Goal: Task Accomplishment & Management: Manage account settings

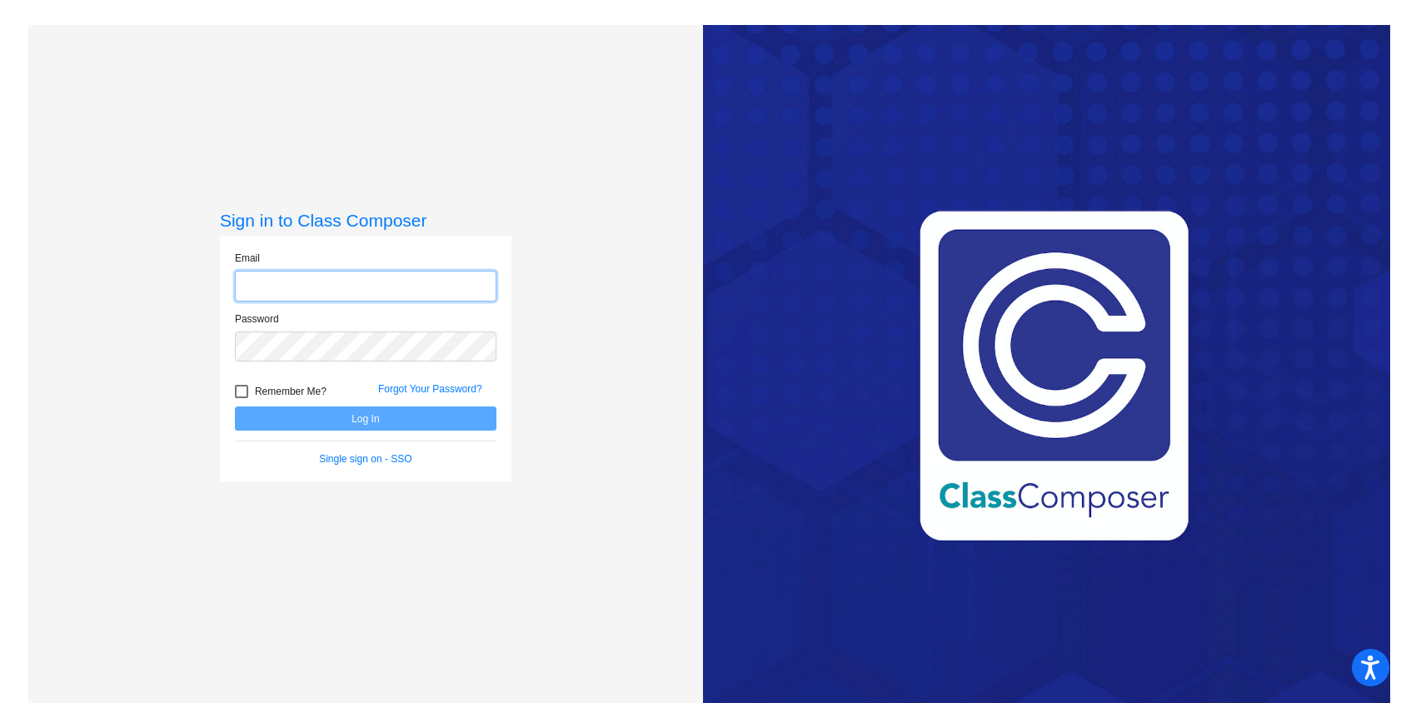
type input "[EMAIL_ADDRESS][PERSON_NAME][DOMAIN_NAME]"
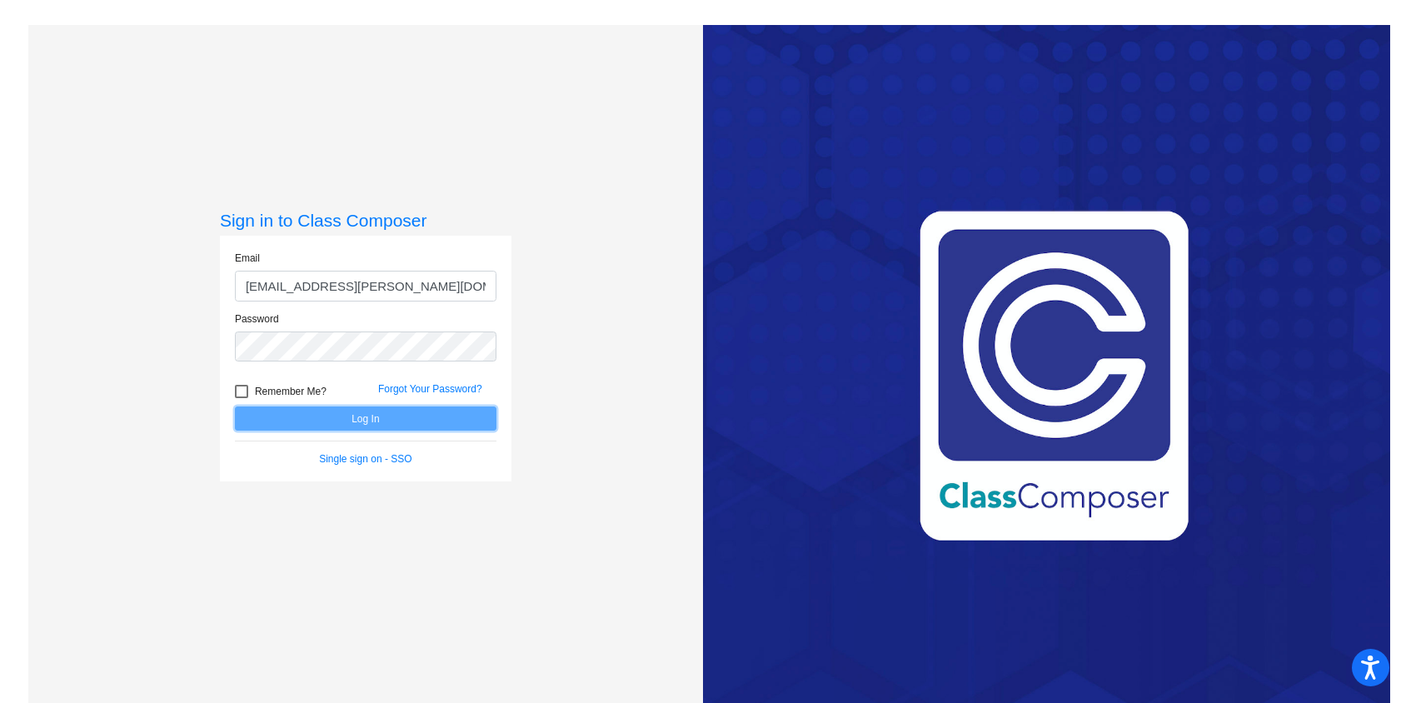
click at [349, 418] on button "Log In" at bounding box center [365, 418] width 261 height 24
click at [361, 419] on button "Log In" at bounding box center [365, 418] width 261 height 24
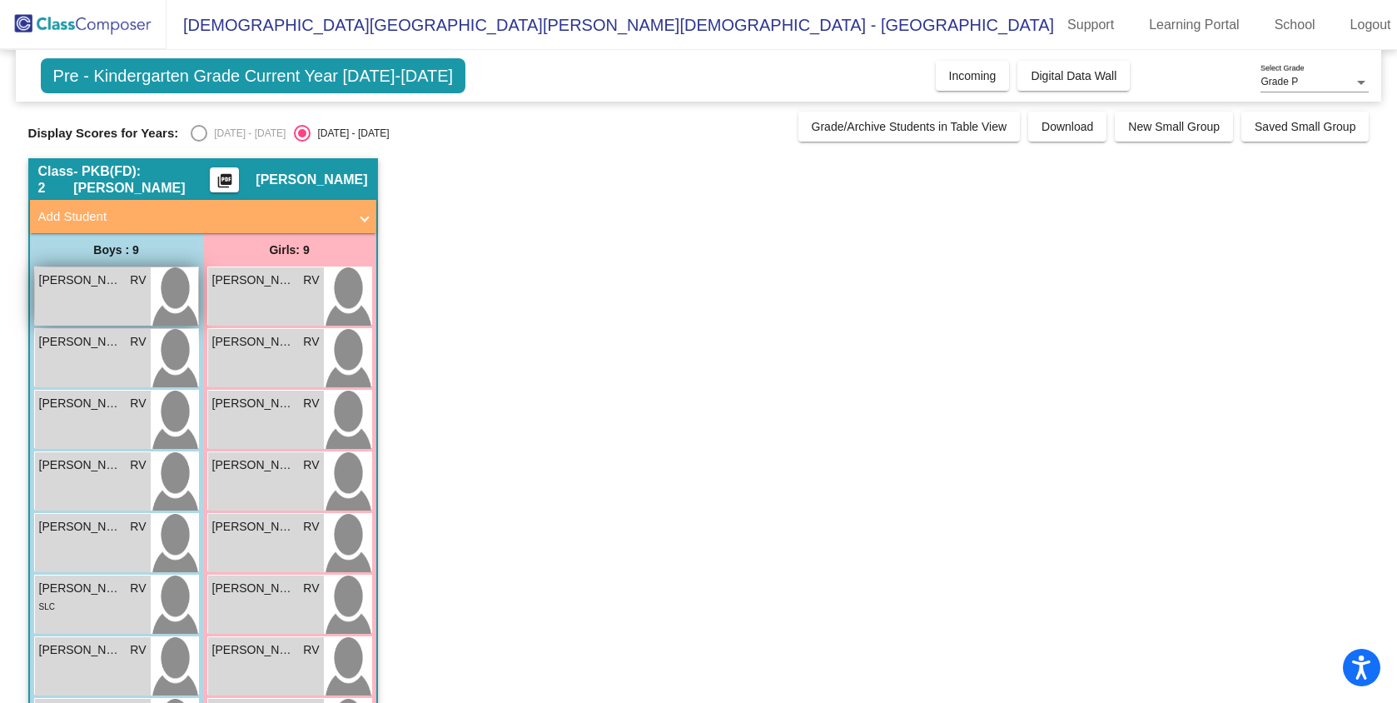
click at [87, 310] on div "[PERSON_NAME] RV lock do_not_disturb_alt" at bounding box center [93, 296] width 116 height 58
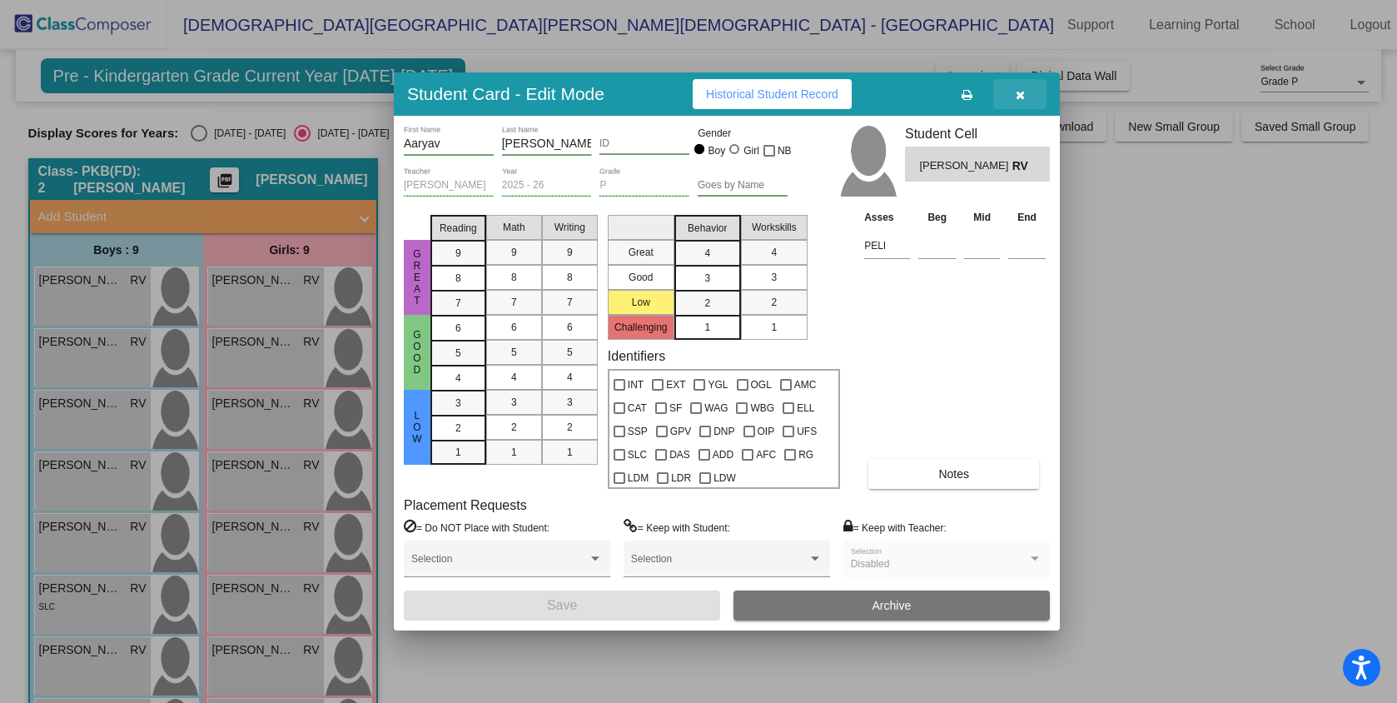
drag, startPoint x: 1017, startPoint y: 93, endPoint x: 978, endPoint y: 106, distance: 40.3
click at [1017, 93] on icon "button" at bounding box center [1020, 95] width 9 height 12
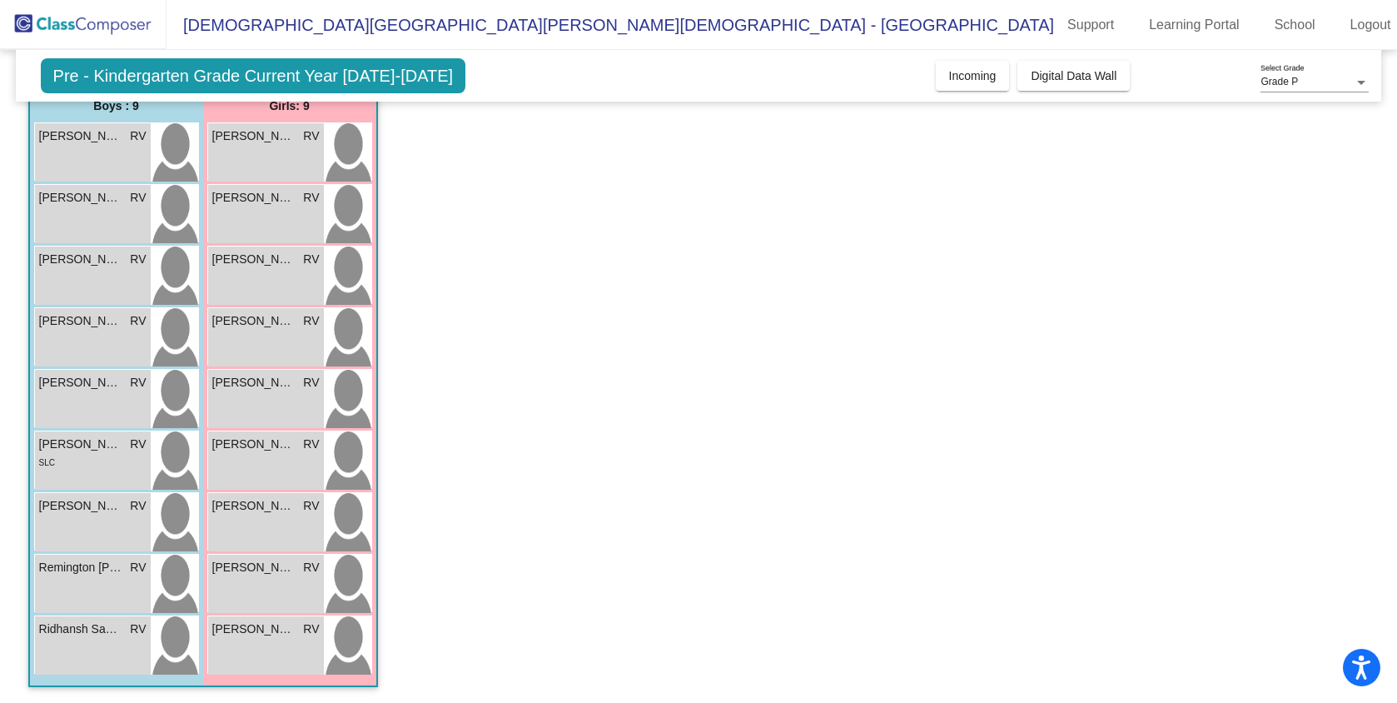
scroll to position [145, 0]
click at [256, 401] on div "[PERSON_NAME] RV lock do_not_disturb_alt" at bounding box center [266, 398] width 116 height 58
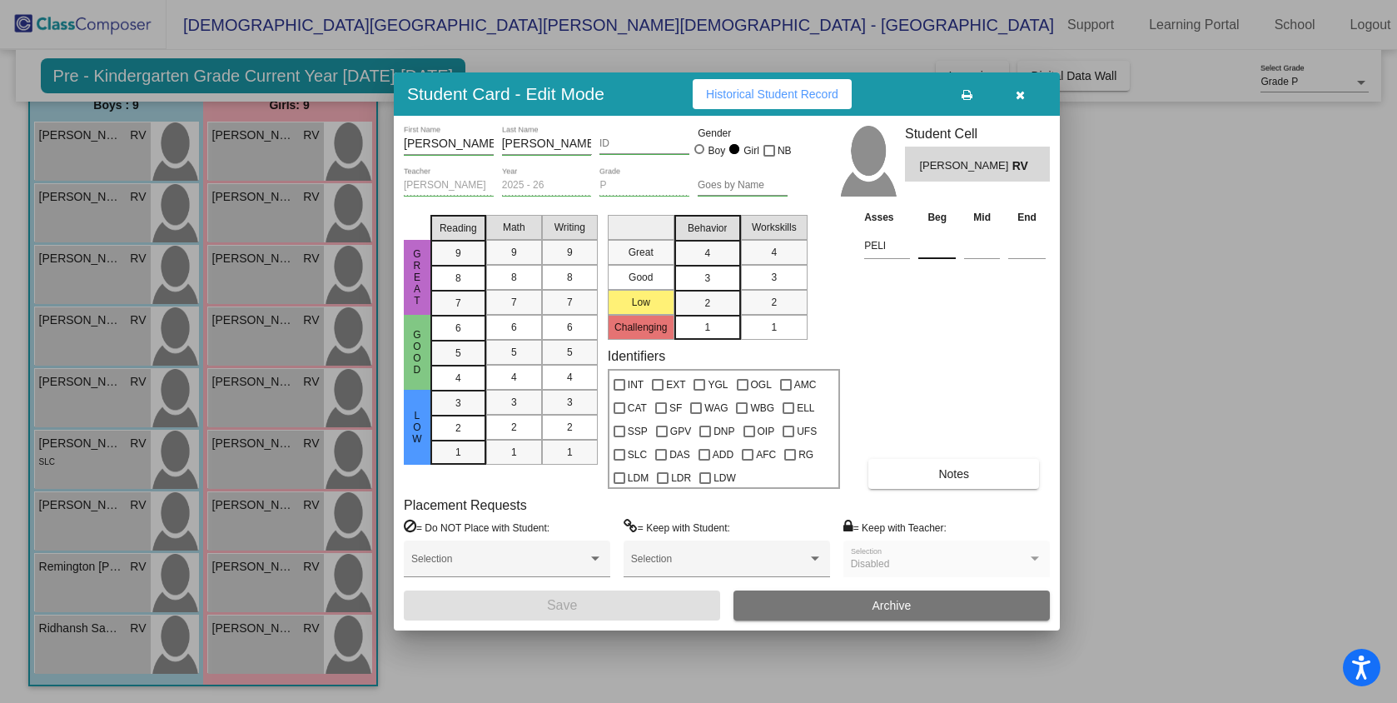
click at [933, 246] on input at bounding box center [937, 245] width 37 height 25
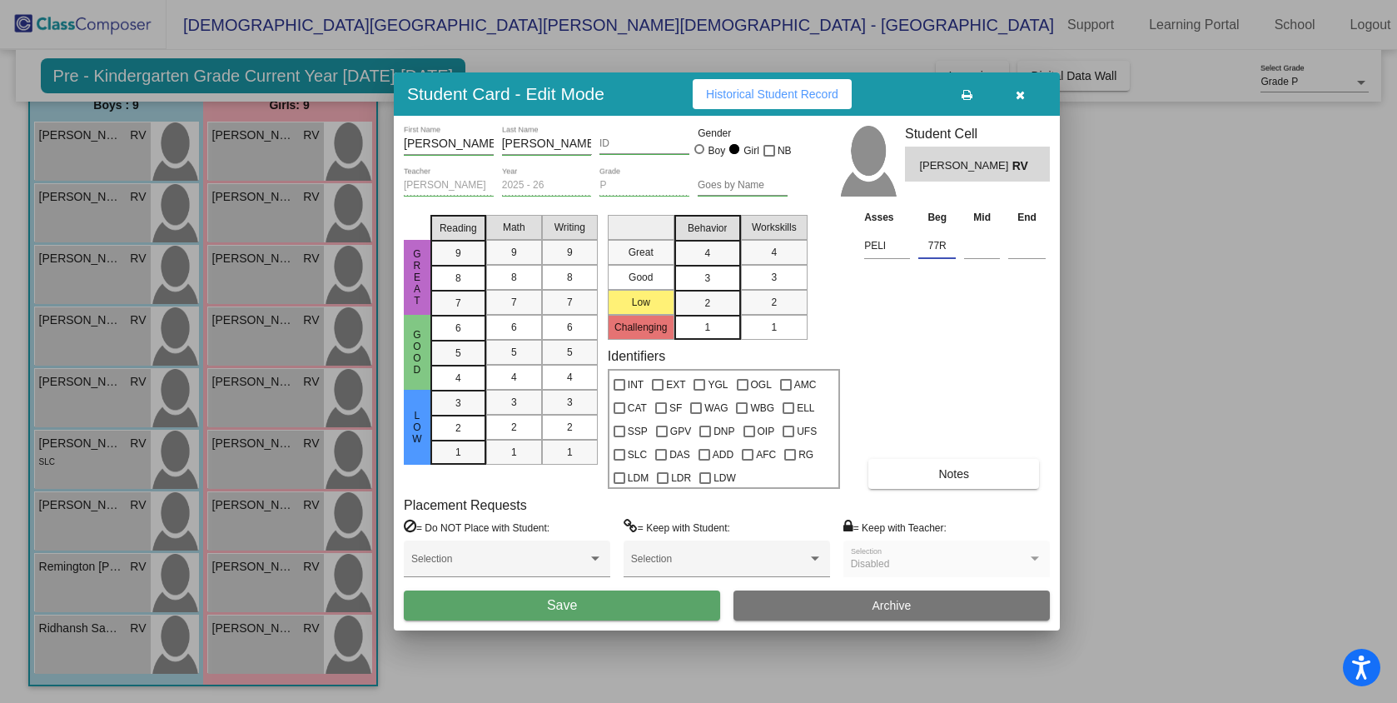
type input "77R"
click at [612, 606] on button "Save" at bounding box center [562, 605] width 316 height 30
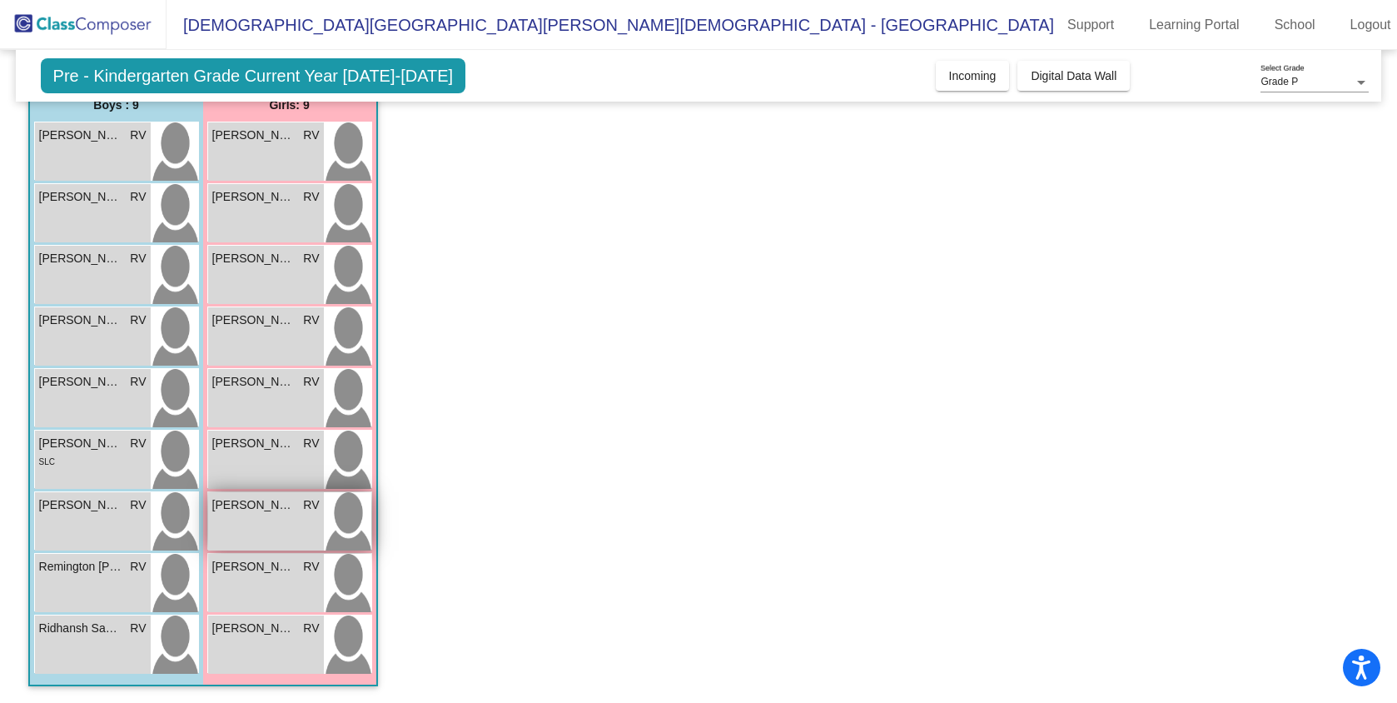
click at [276, 520] on div "[PERSON_NAME] RV lock do_not_disturb_alt" at bounding box center [266, 521] width 116 height 58
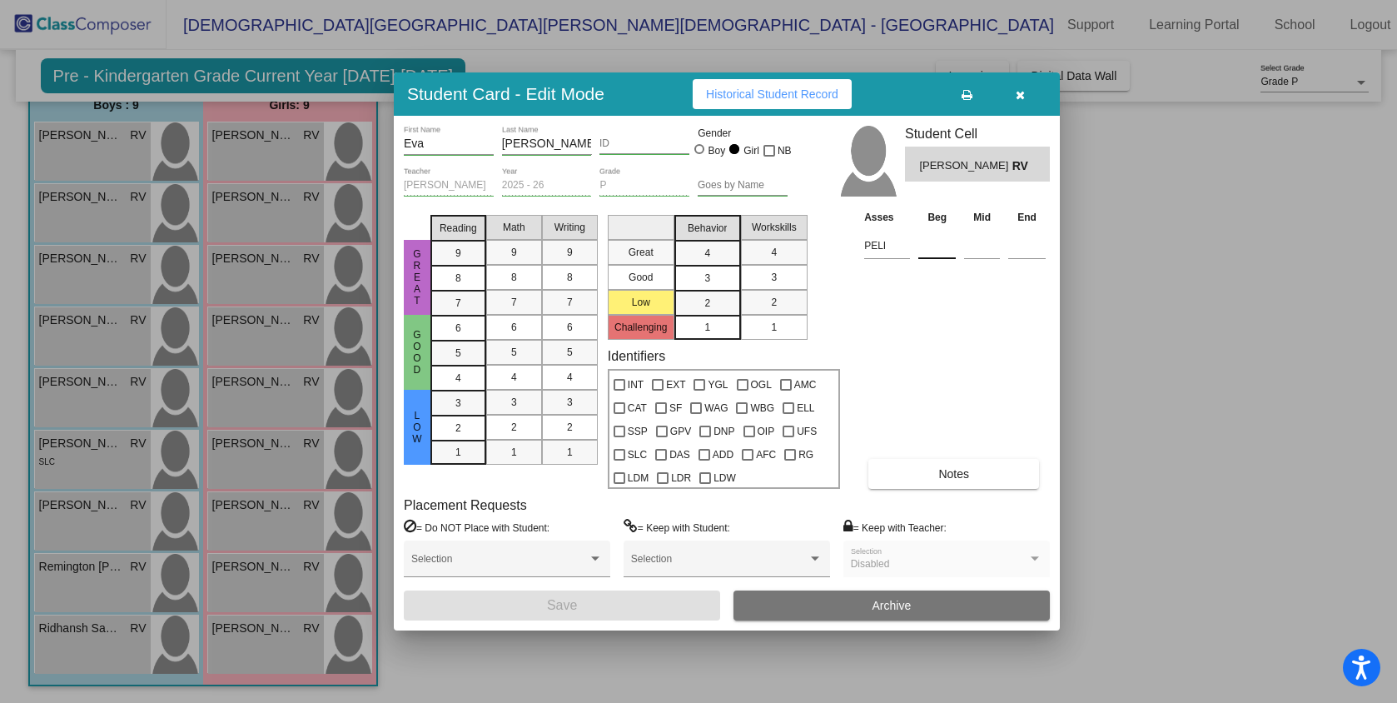
click at [933, 250] on input at bounding box center [937, 245] width 37 height 25
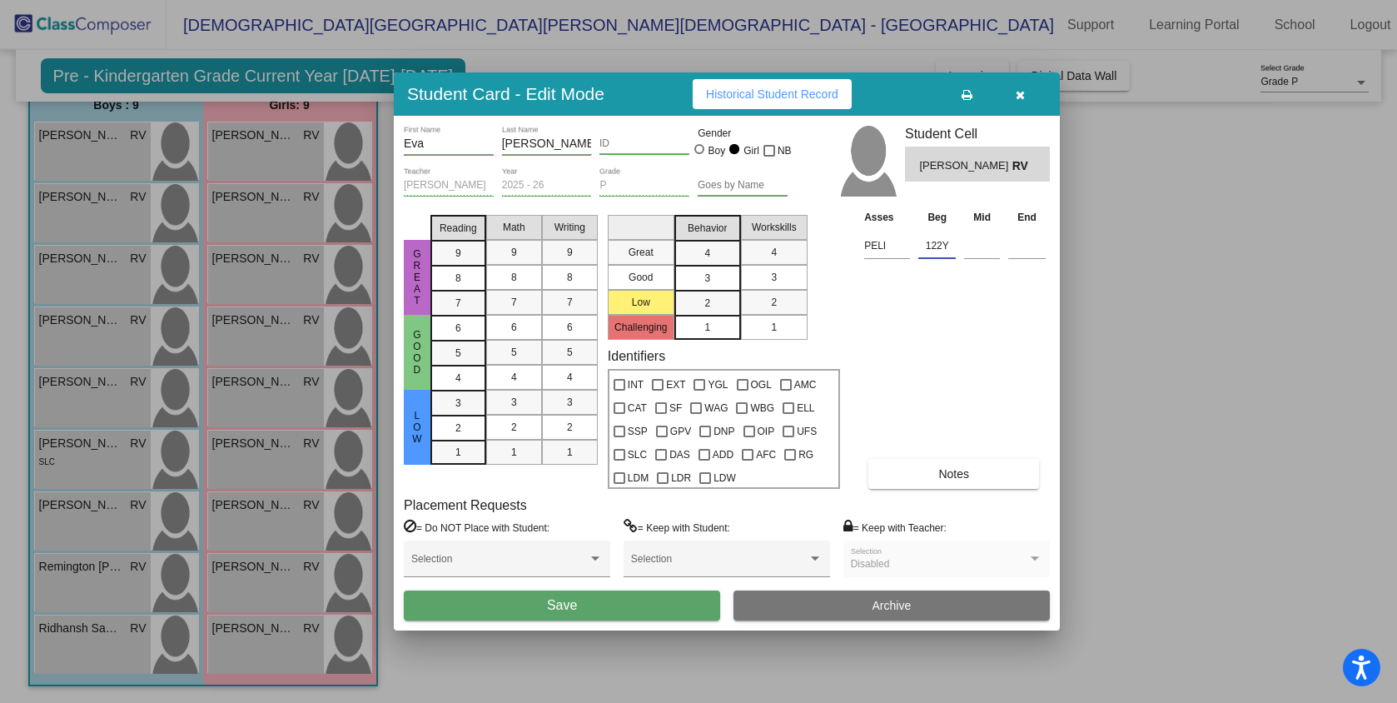
type input "122Y"
click at [580, 605] on button "Save" at bounding box center [562, 605] width 316 height 30
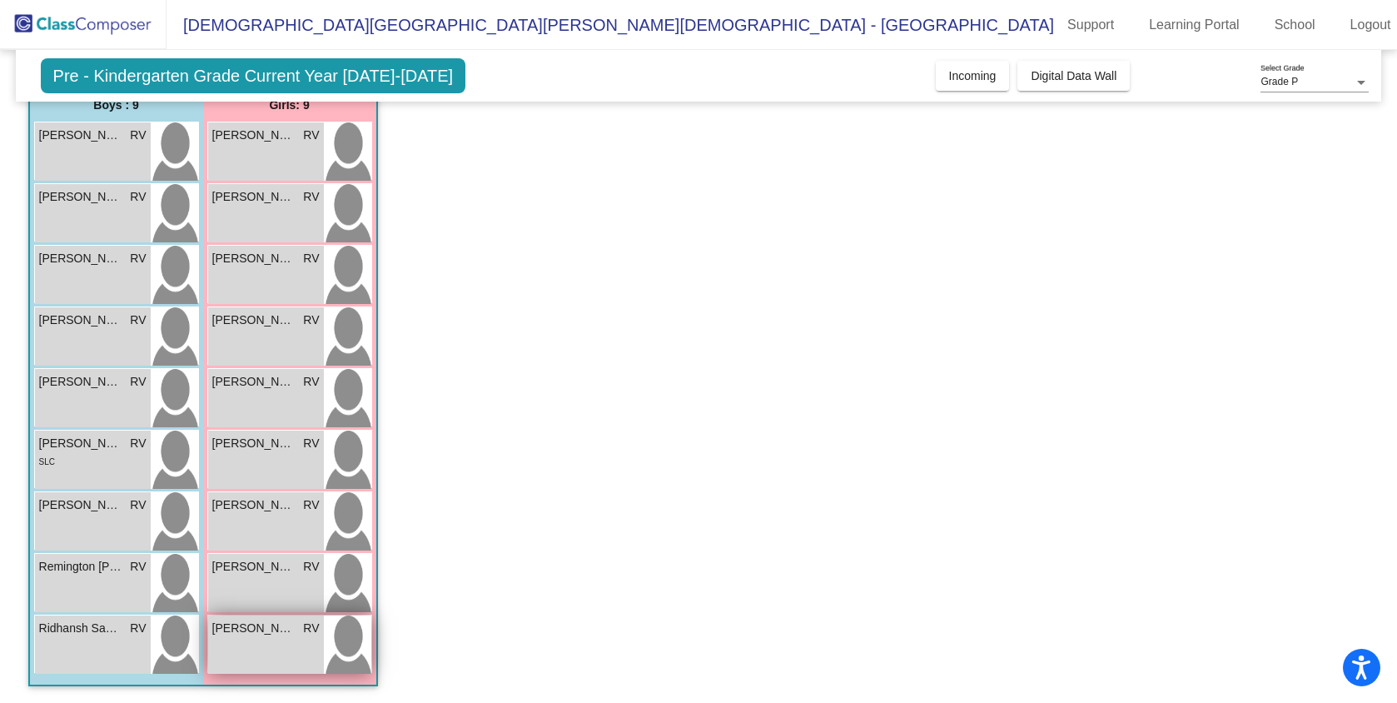
click at [278, 641] on div "[PERSON_NAME] RV lock do_not_disturb_alt" at bounding box center [266, 644] width 116 height 58
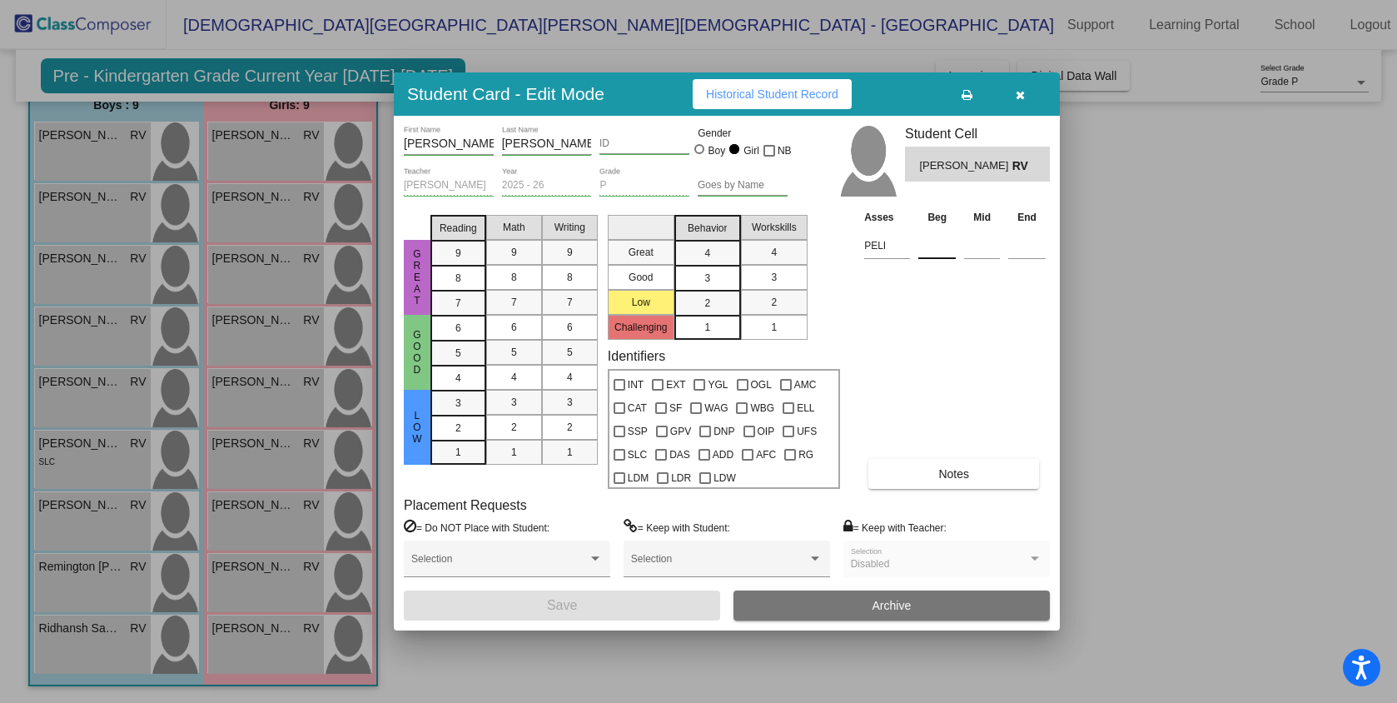
click at [933, 247] on input at bounding box center [937, 245] width 37 height 25
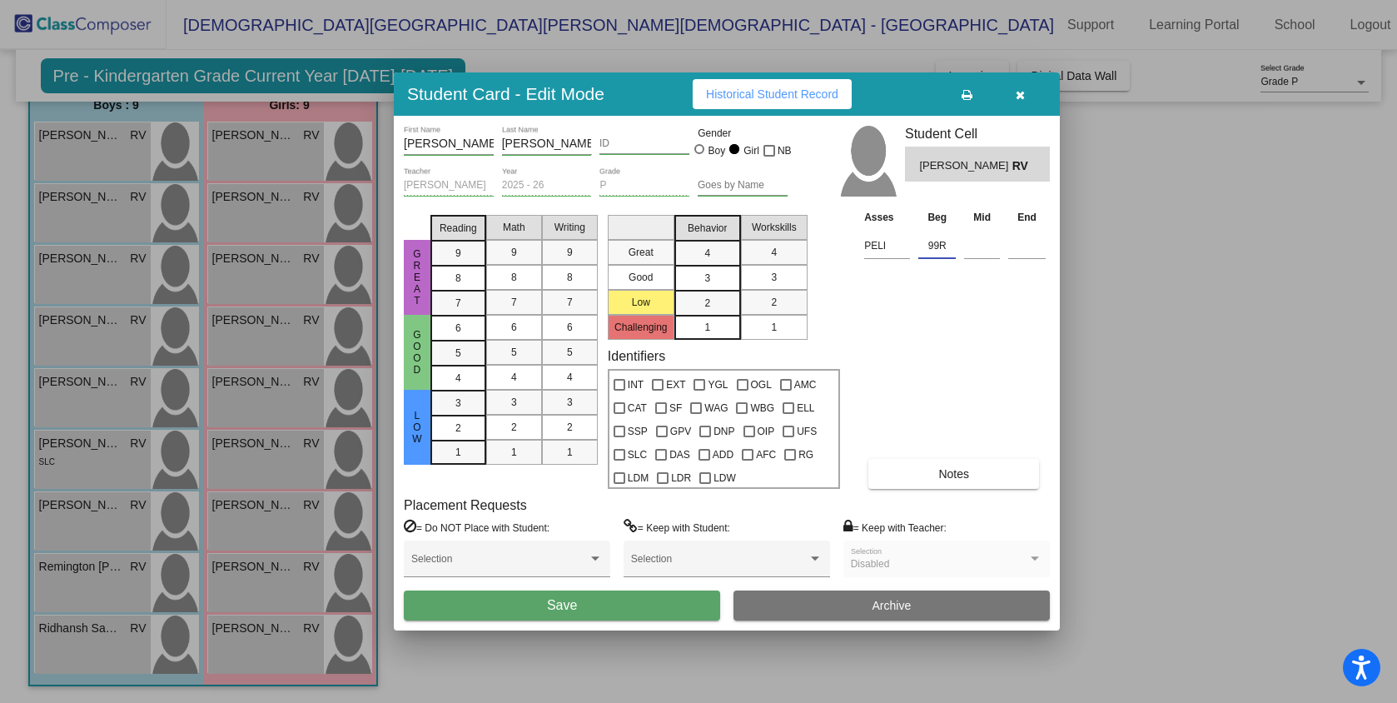
type input "99R"
click at [650, 603] on button "Save" at bounding box center [562, 605] width 316 height 30
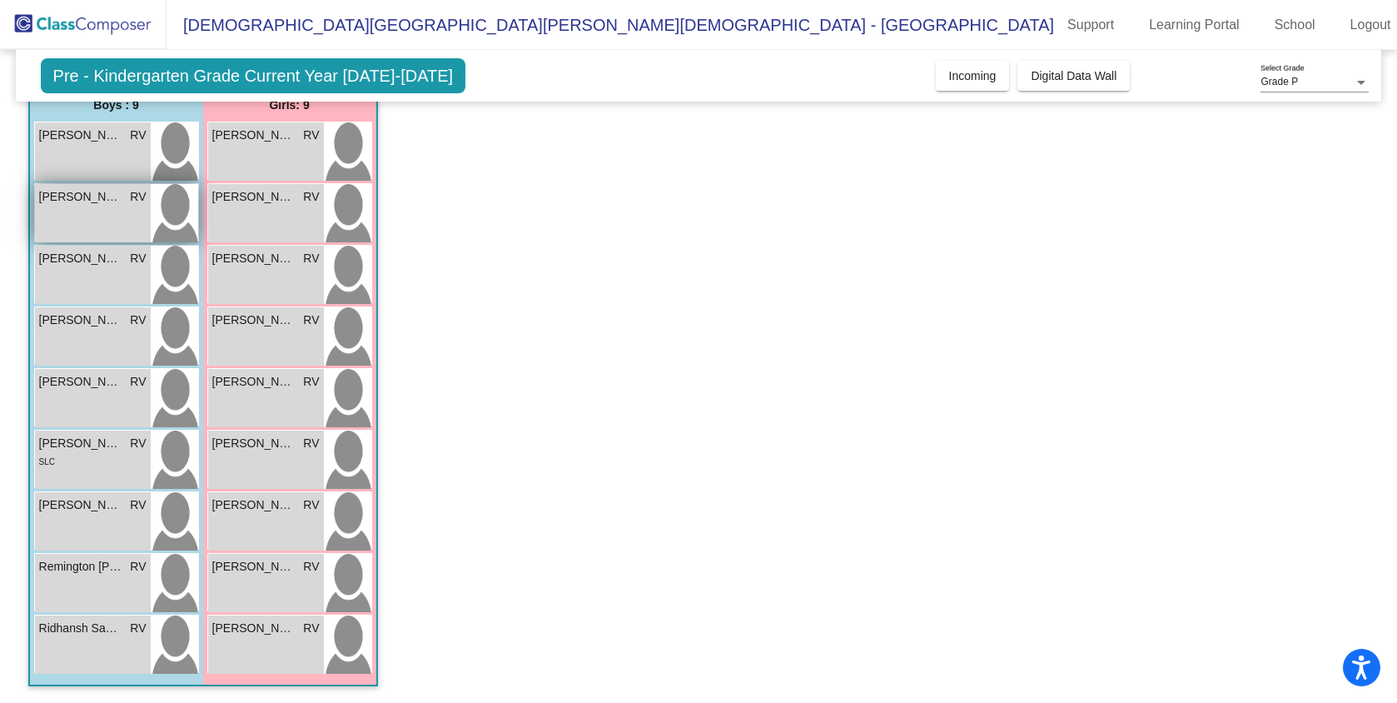
click at [92, 217] on div "[PERSON_NAME] RV lock do_not_disturb_alt" at bounding box center [93, 213] width 116 height 58
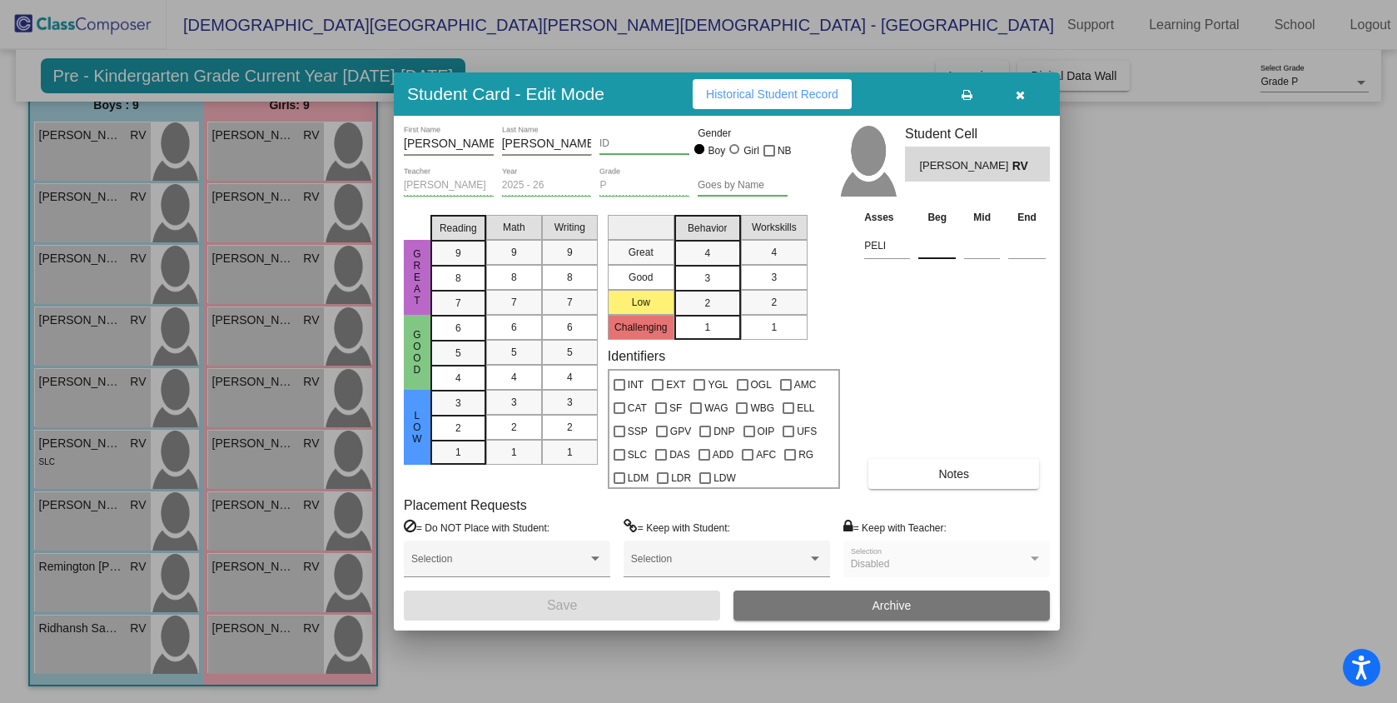
click at [933, 251] on input at bounding box center [937, 245] width 37 height 25
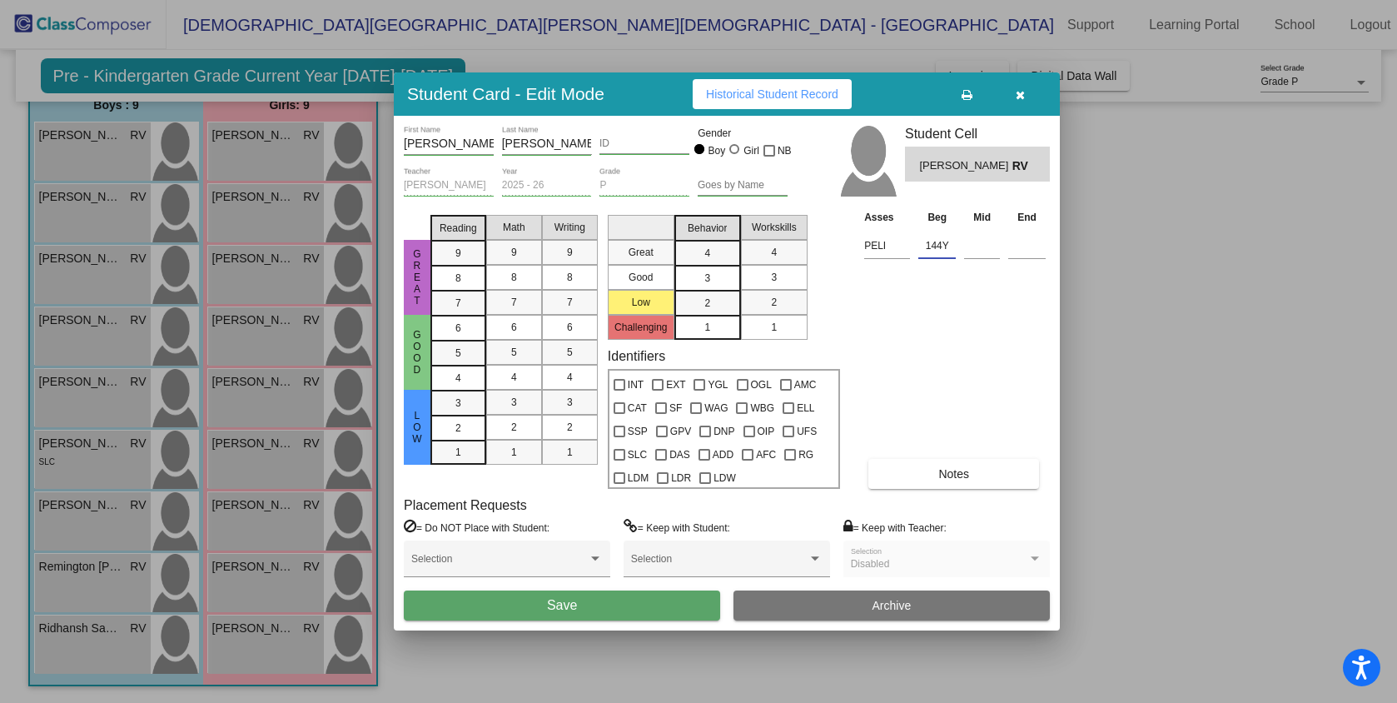
type input "144Y"
click at [538, 608] on button "Save" at bounding box center [562, 605] width 316 height 30
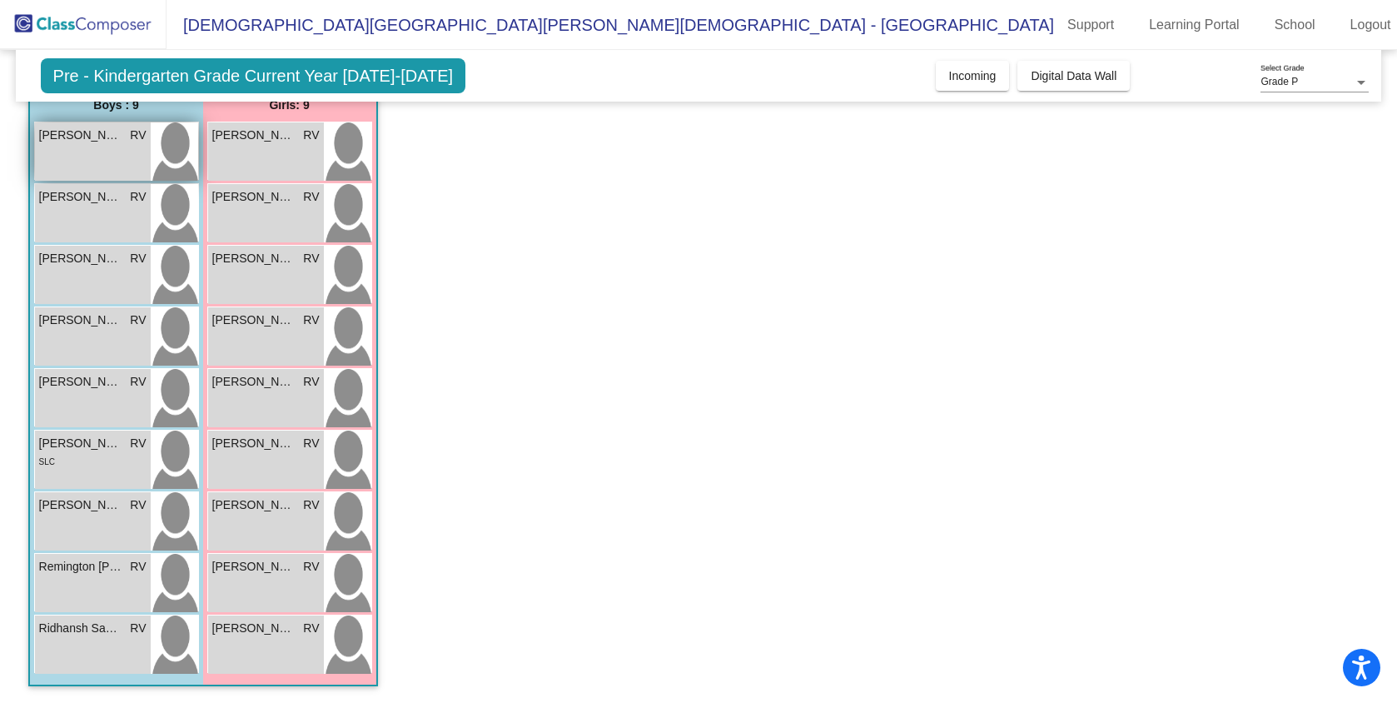
click at [107, 153] on div "[PERSON_NAME] RV lock do_not_disturb_alt" at bounding box center [93, 151] width 116 height 58
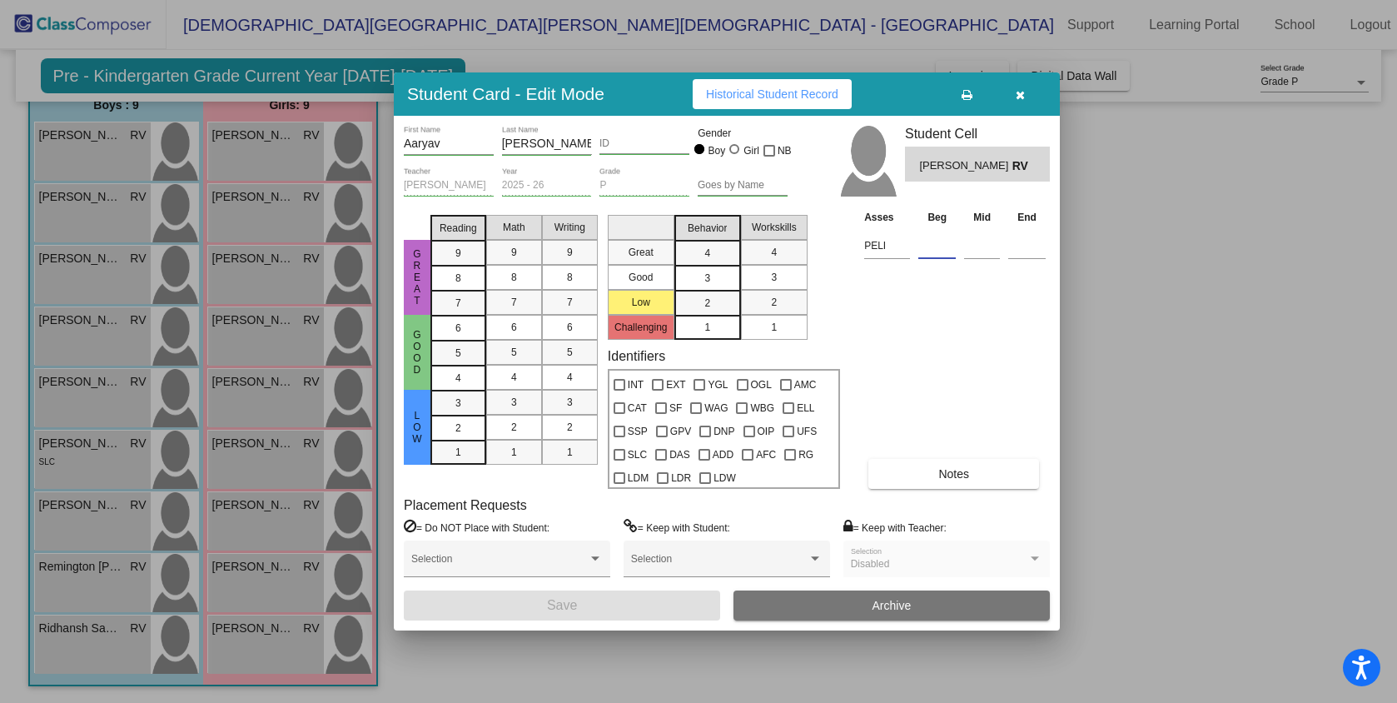
click at [939, 251] on input at bounding box center [937, 245] width 37 height 25
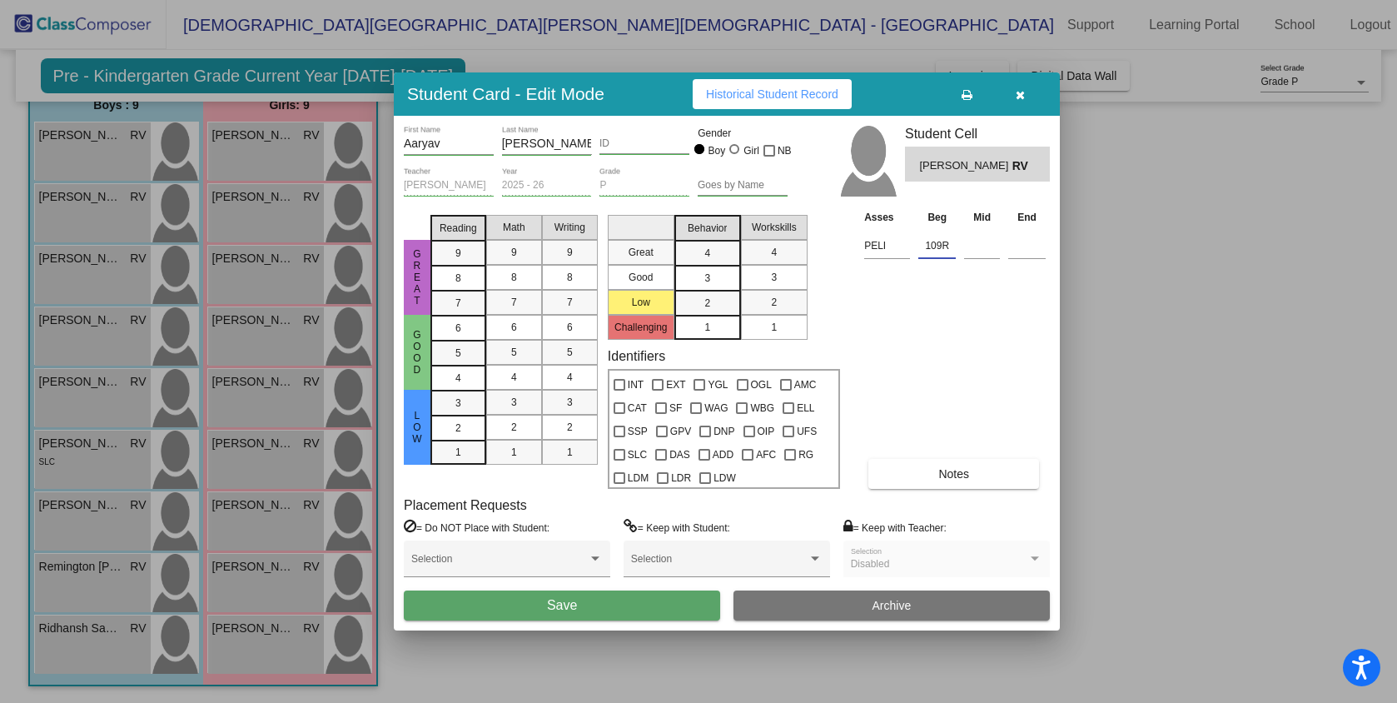
type input "109R"
click at [565, 600] on span "Save" at bounding box center [562, 605] width 30 height 14
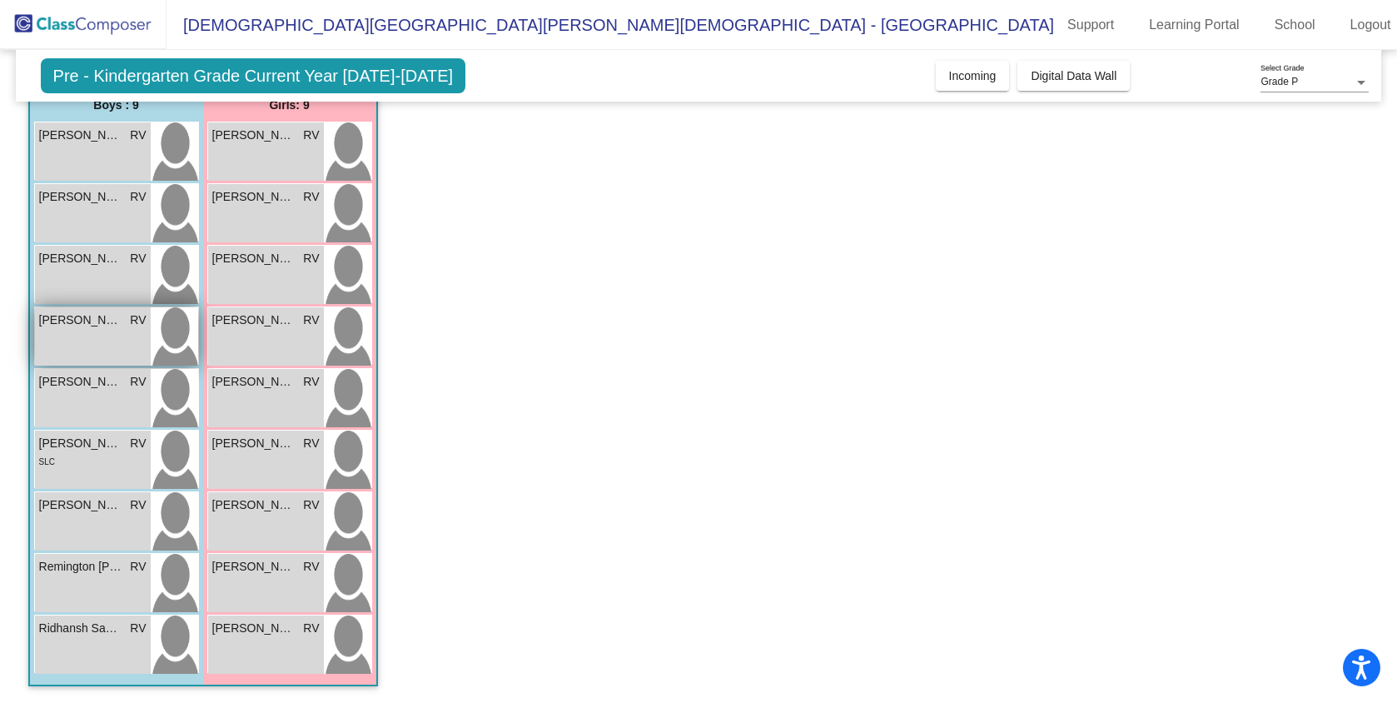
click at [91, 345] on div "[PERSON_NAME] RV lock do_not_disturb_alt" at bounding box center [93, 336] width 116 height 58
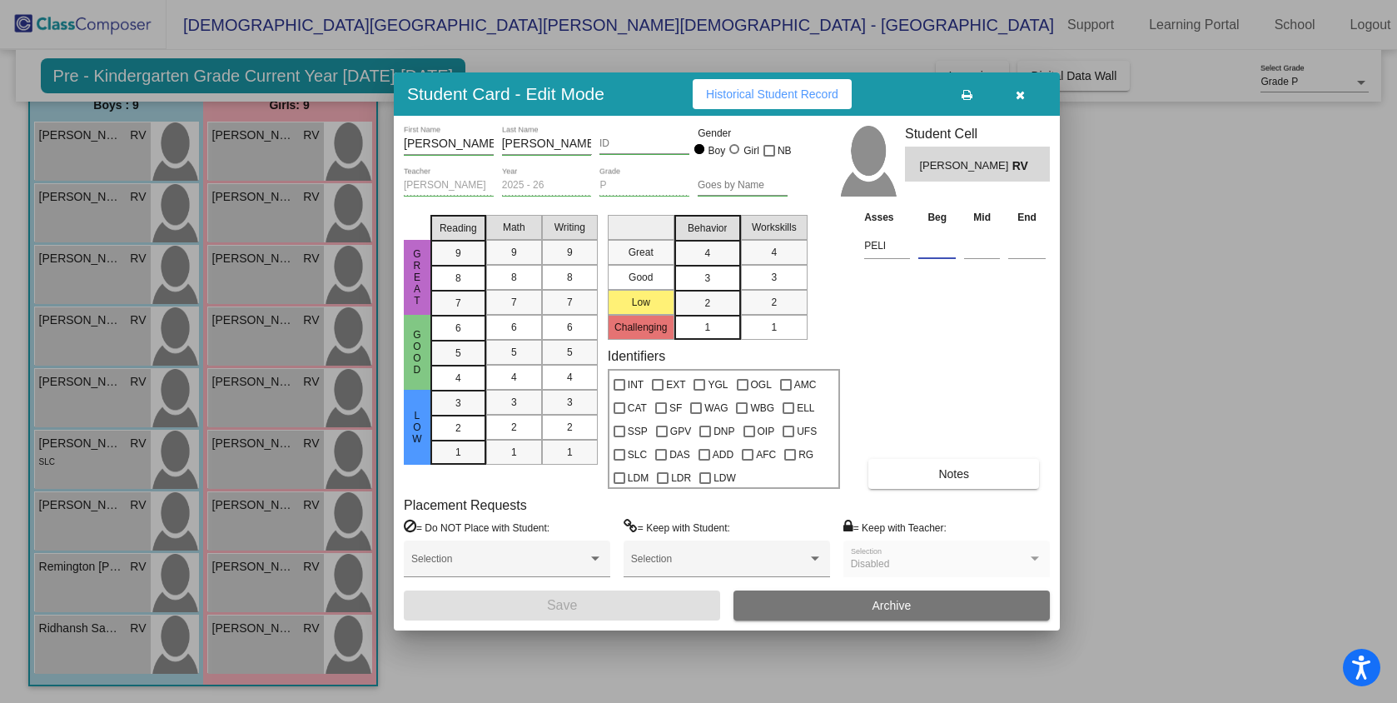
click at [948, 255] on input at bounding box center [937, 245] width 37 height 25
type input "("
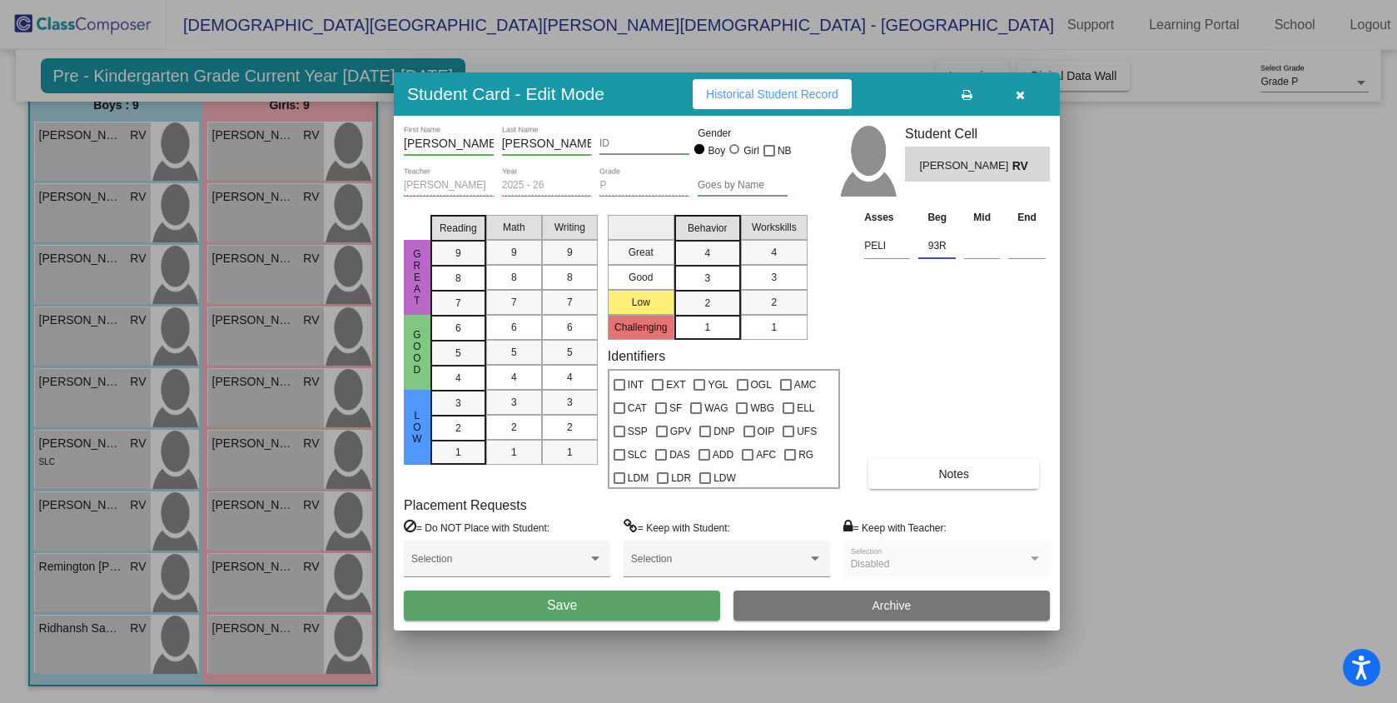
type input "93R"
click at [537, 596] on button "Save" at bounding box center [562, 605] width 316 height 30
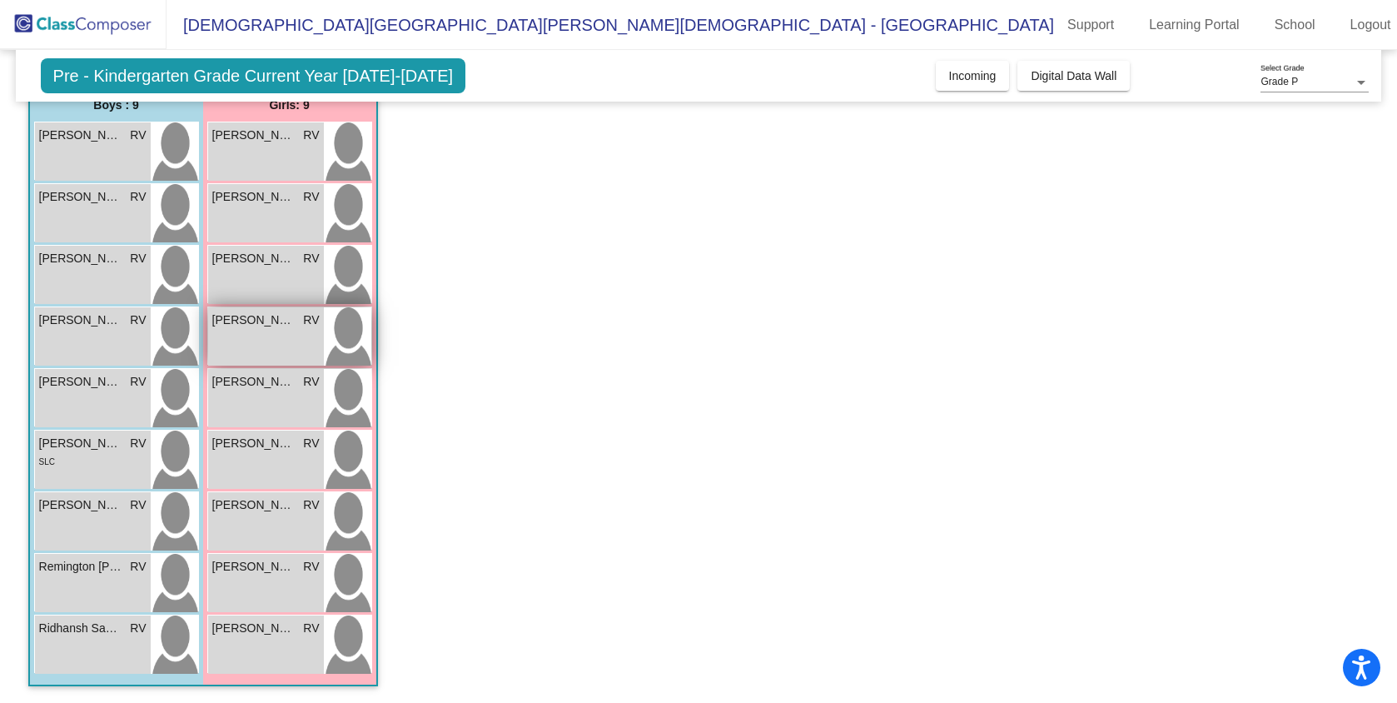
click at [269, 341] on div "[PERSON_NAME] RV lock do_not_disturb_alt" at bounding box center [266, 336] width 116 height 58
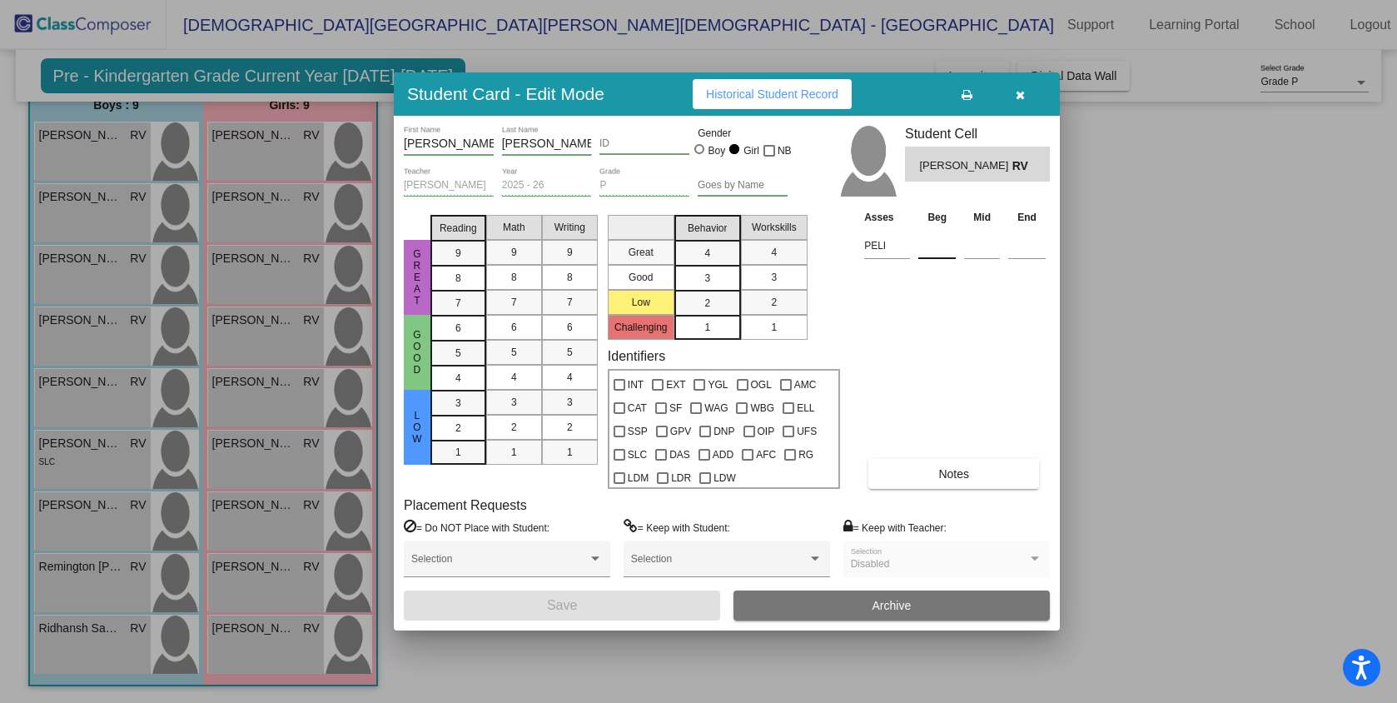
click at [933, 251] on input at bounding box center [937, 245] width 37 height 25
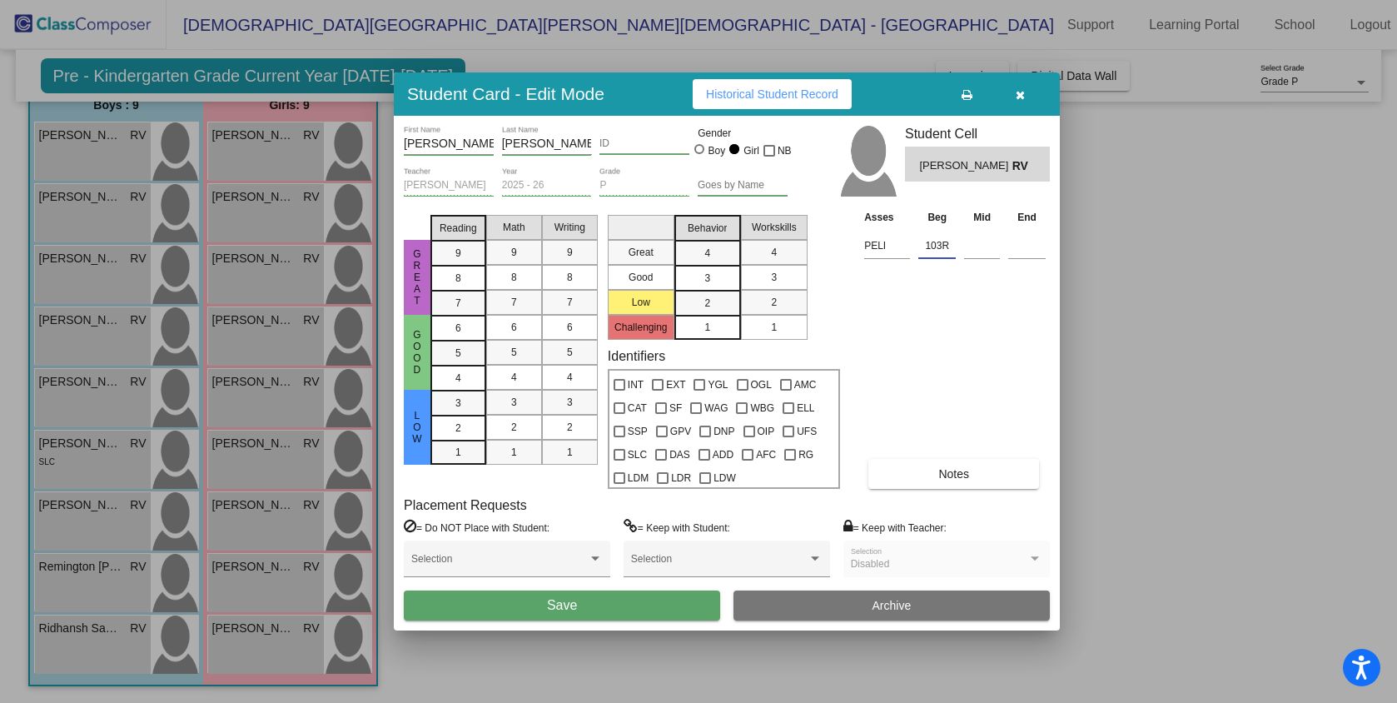
type input "103R"
click at [598, 604] on button "Save" at bounding box center [562, 605] width 316 height 30
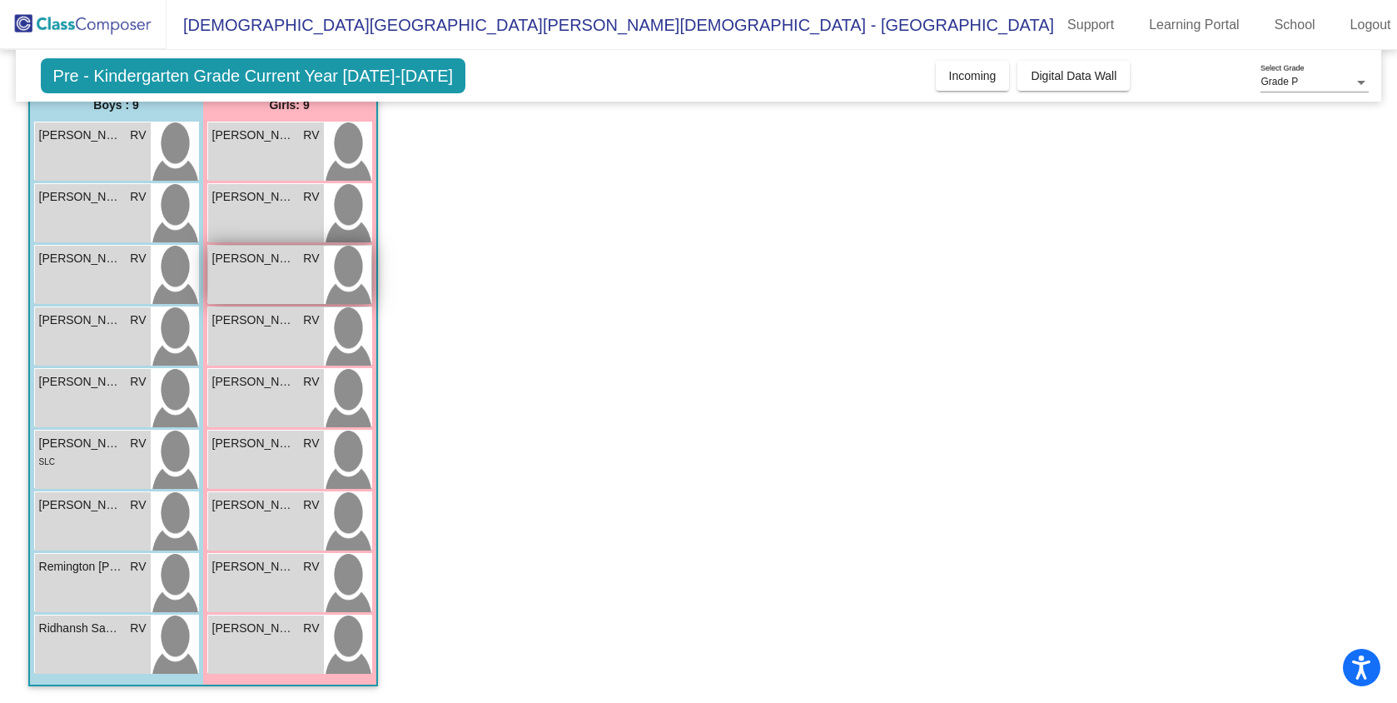
click at [272, 280] on div "Cali [PERSON_NAME] lock do_not_disturb_alt" at bounding box center [266, 275] width 116 height 58
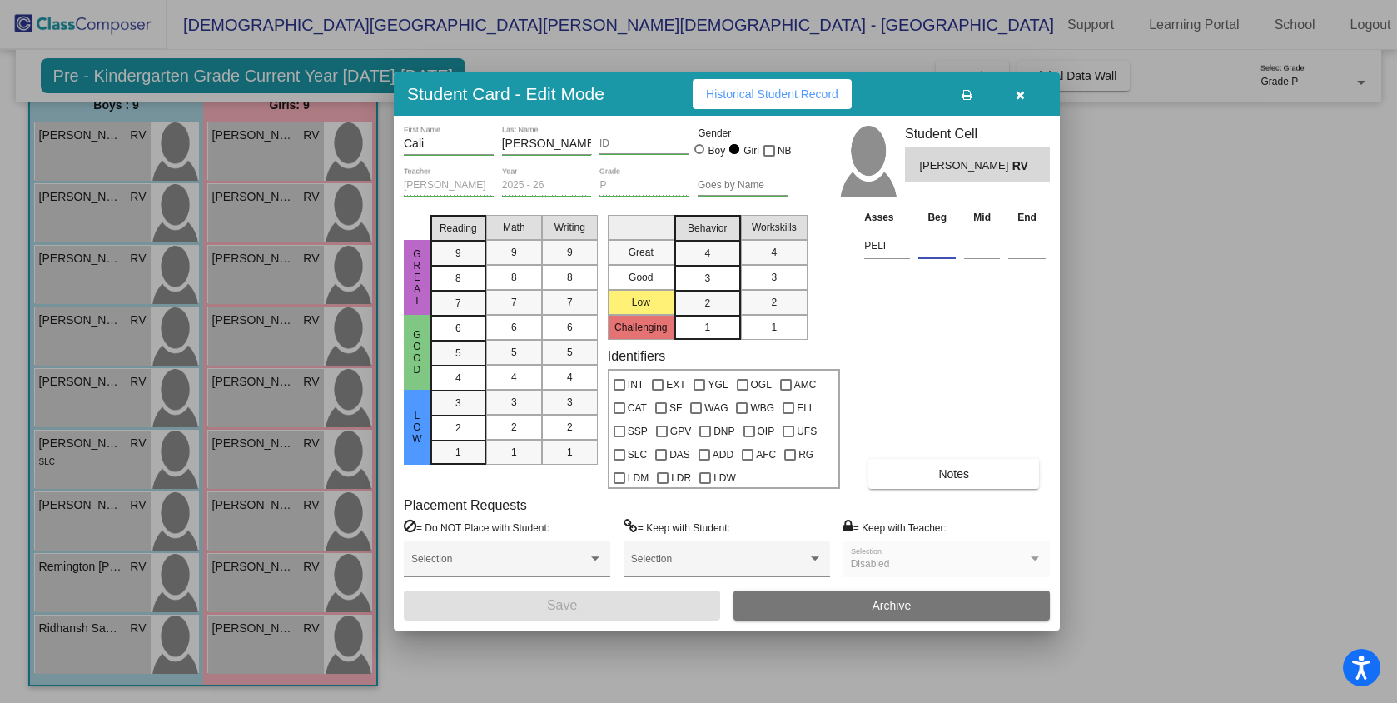
click at [933, 251] on input at bounding box center [937, 245] width 37 height 25
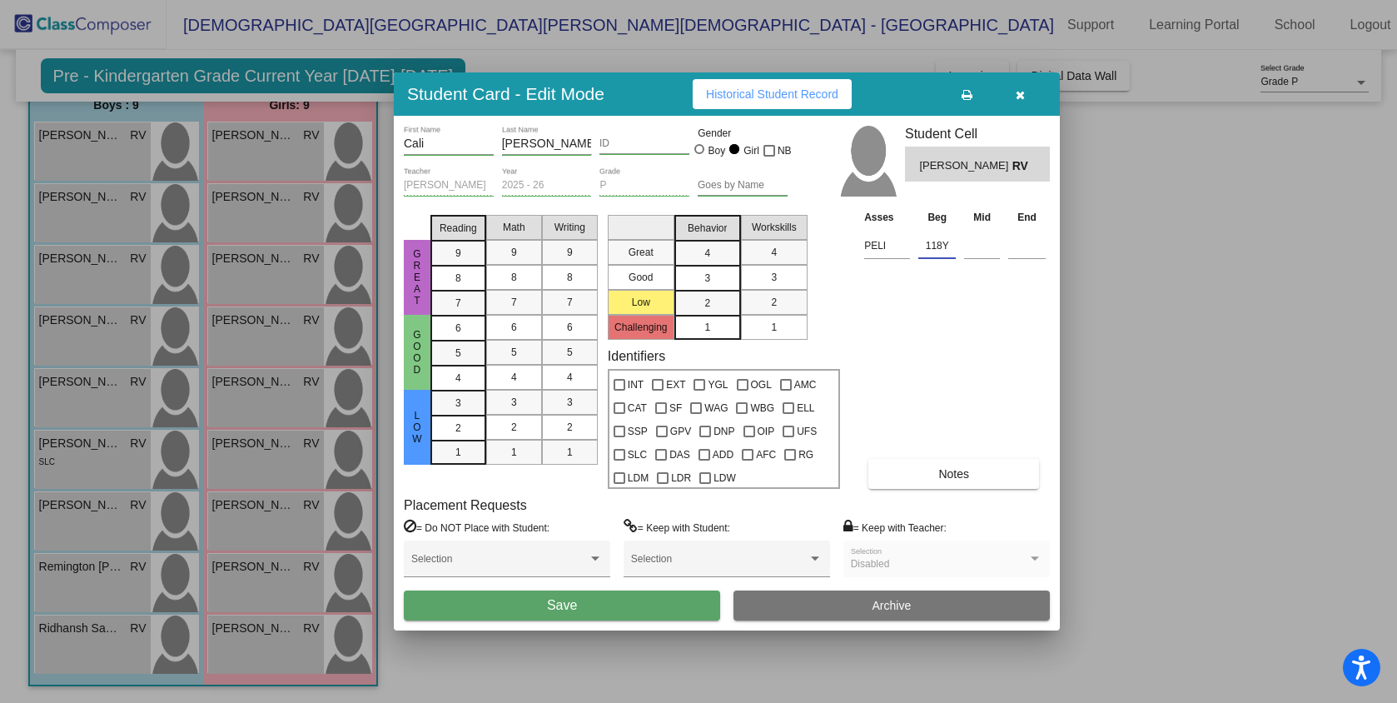
type input "118Y"
click at [600, 608] on button "Save" at bounding box center [562, 605] width 316 height 30
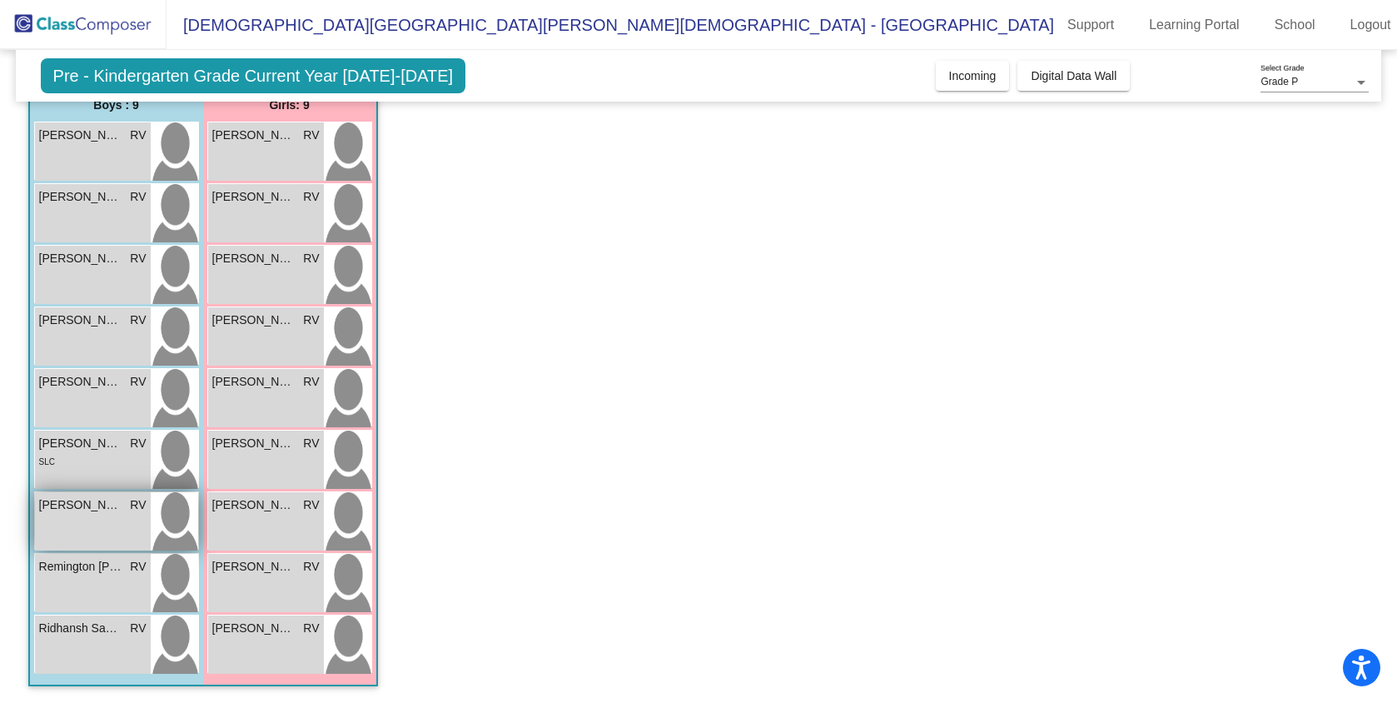
click at [100, 535] on div "[PERSON_NAME] RV lock do_not_disturb_alt" at bounding box center [93, 521] width 116 height 58
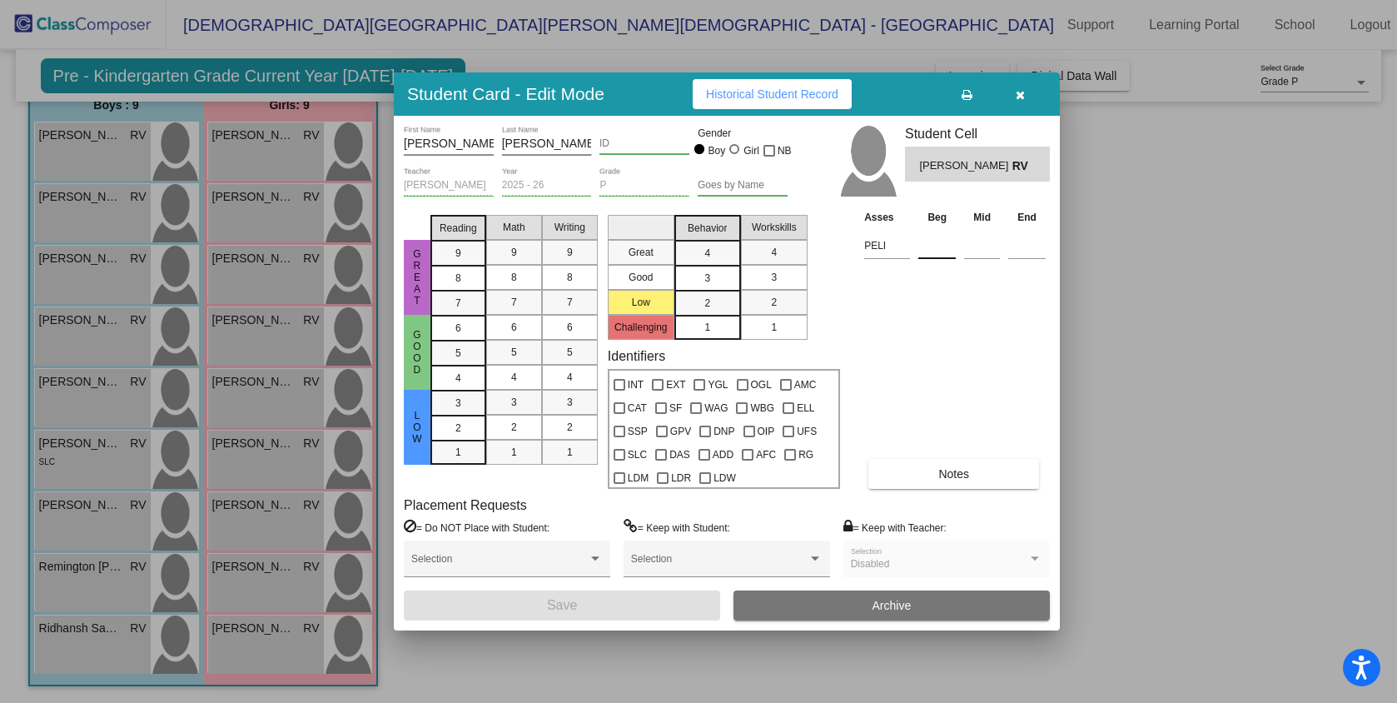
click at [927, 252] on input at bounding box center [937, 245] width 37 height 25
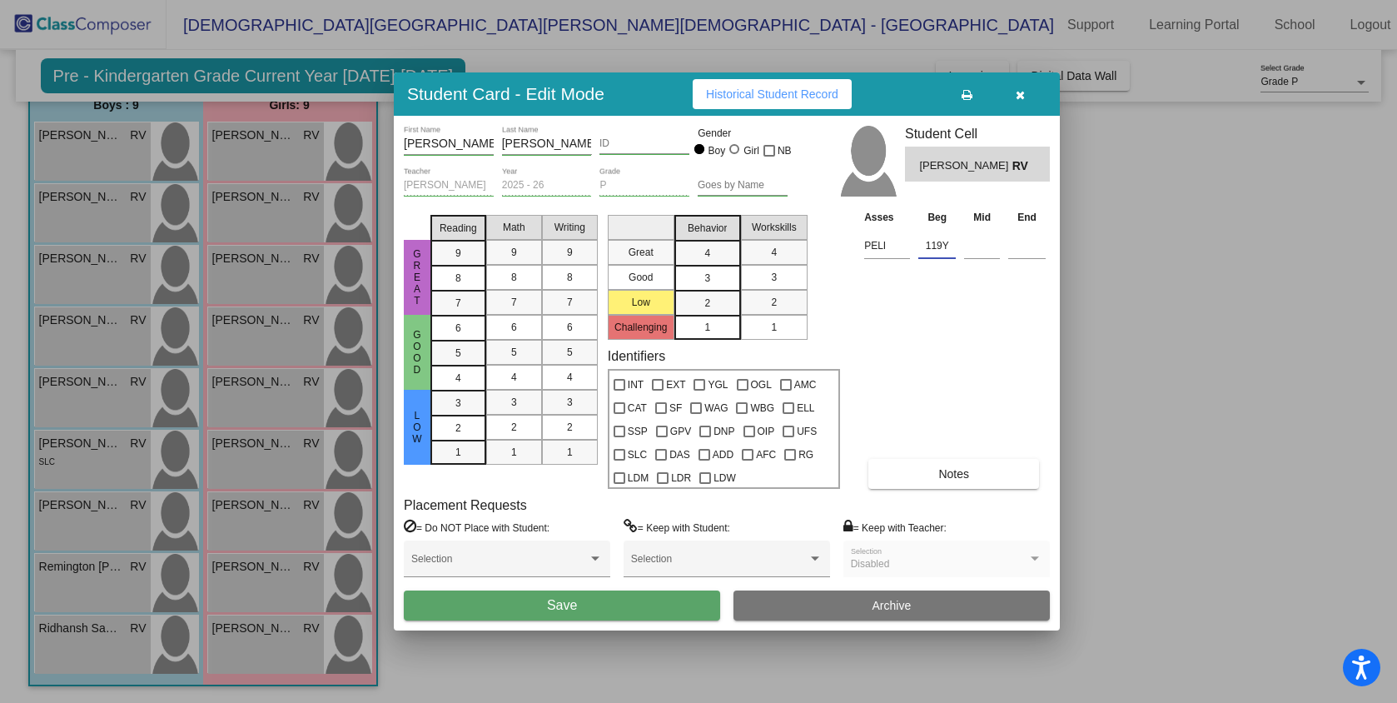
type input "119Y"
click at [582, 607] on button "Save" at bounding box center [562, 605] width 316 height 30
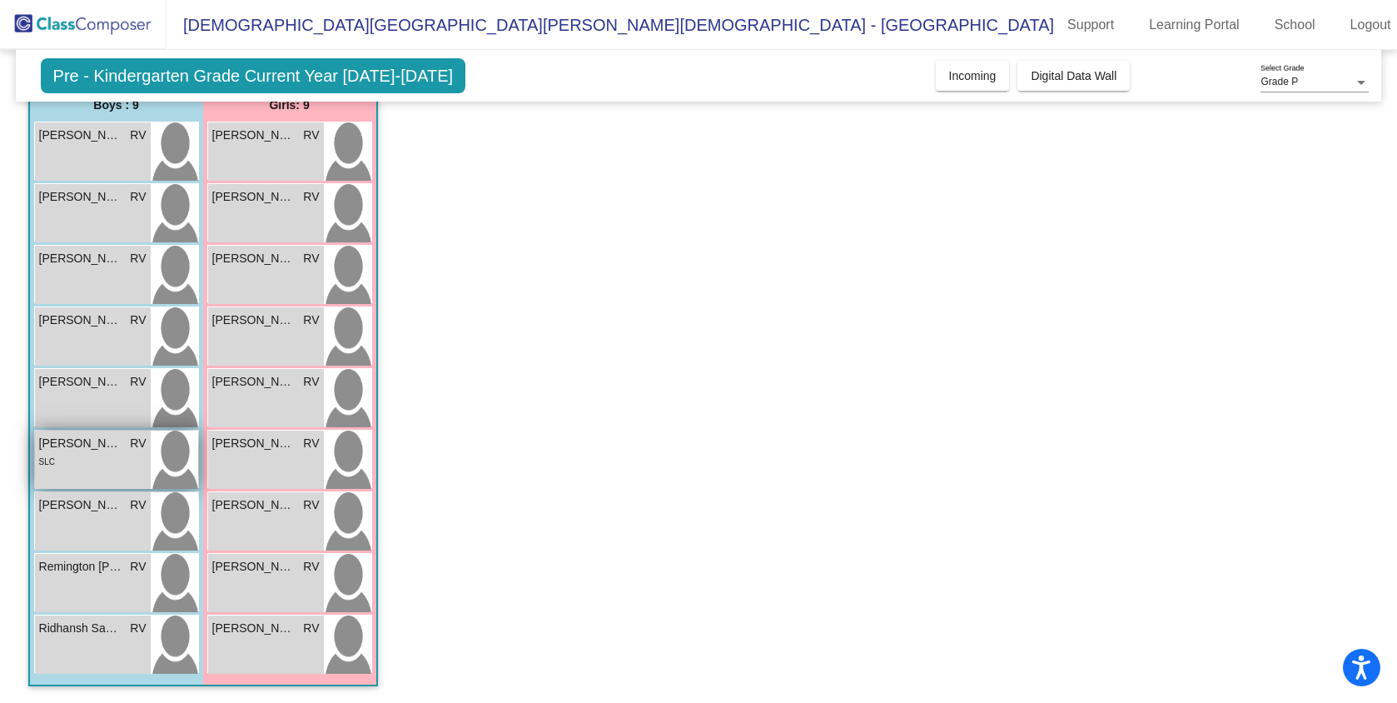
click at [97, 452] on div "SLC" at bounding box center [92, 460] width 107 height 17
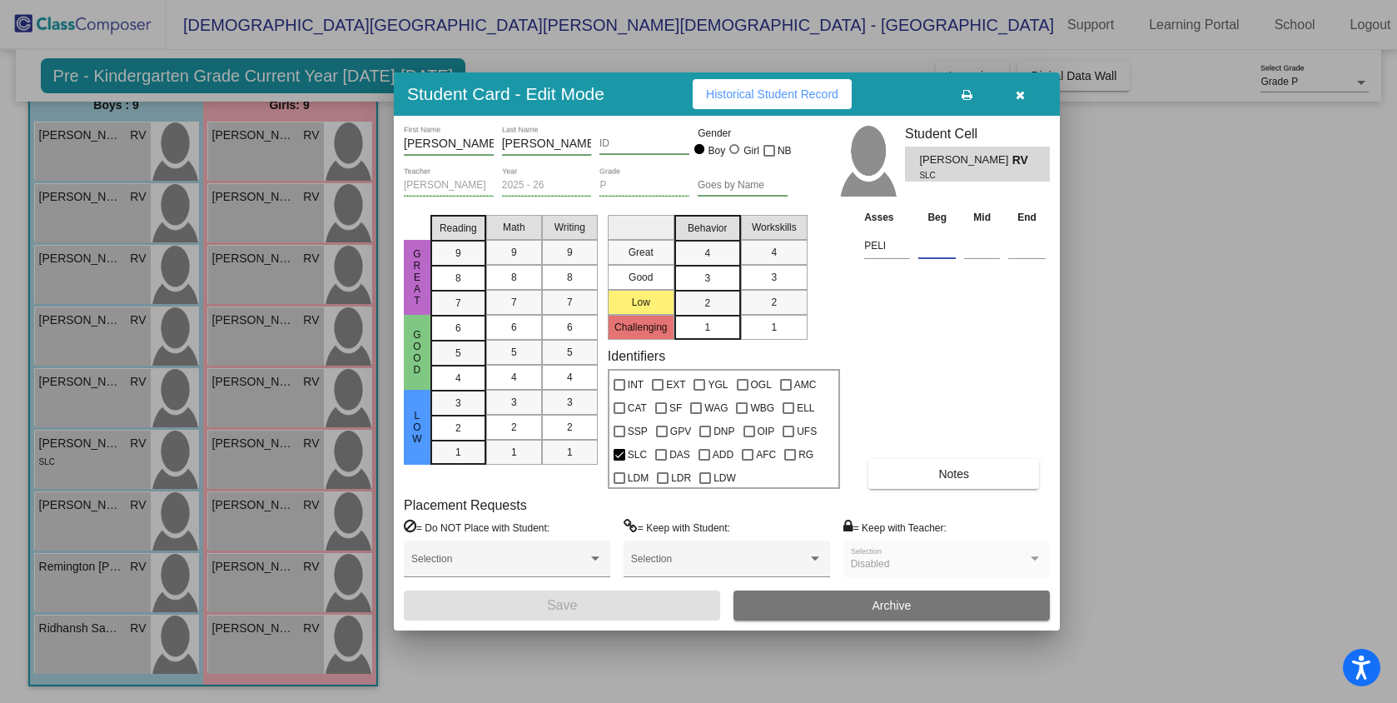
click at [937, 251] on input at bounding box center [937, 245] width 37 height 25
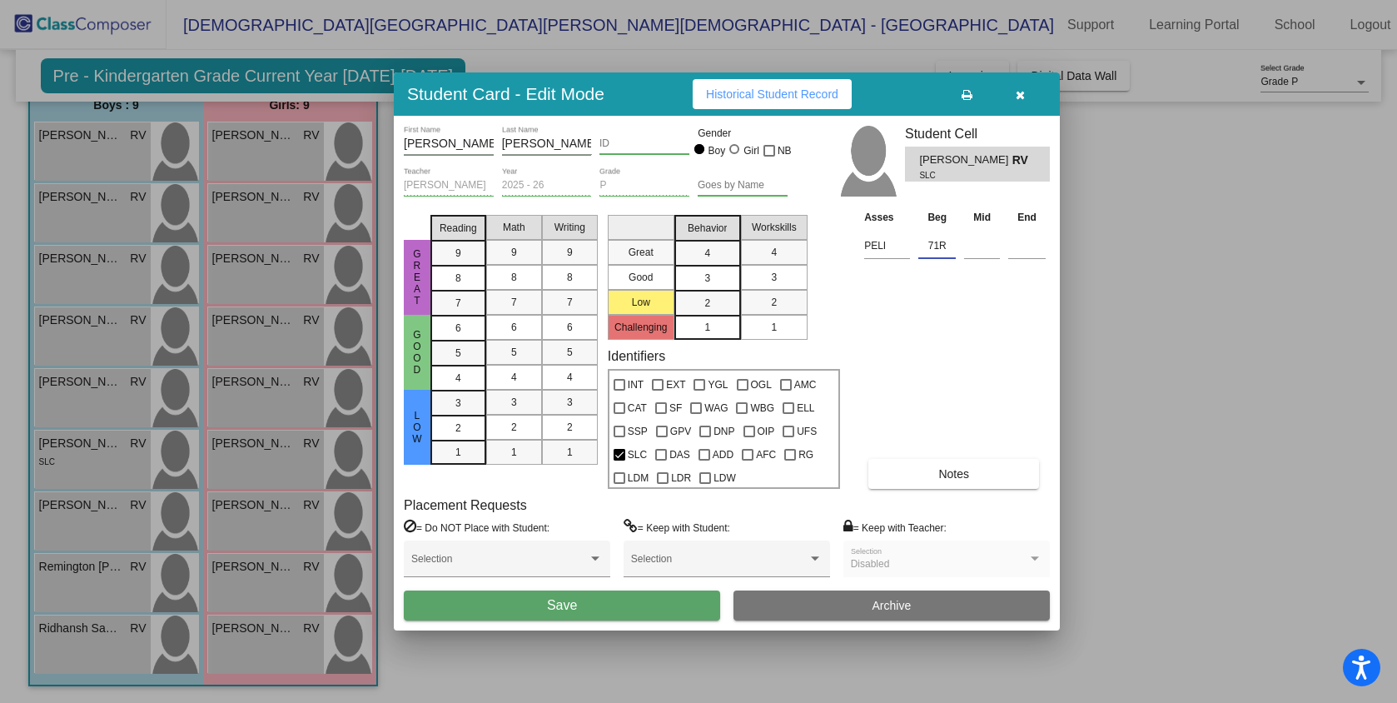
type input "71R"
click at [566, 598] on span "Save" at bounding box center [562, 605] width 30 height 14
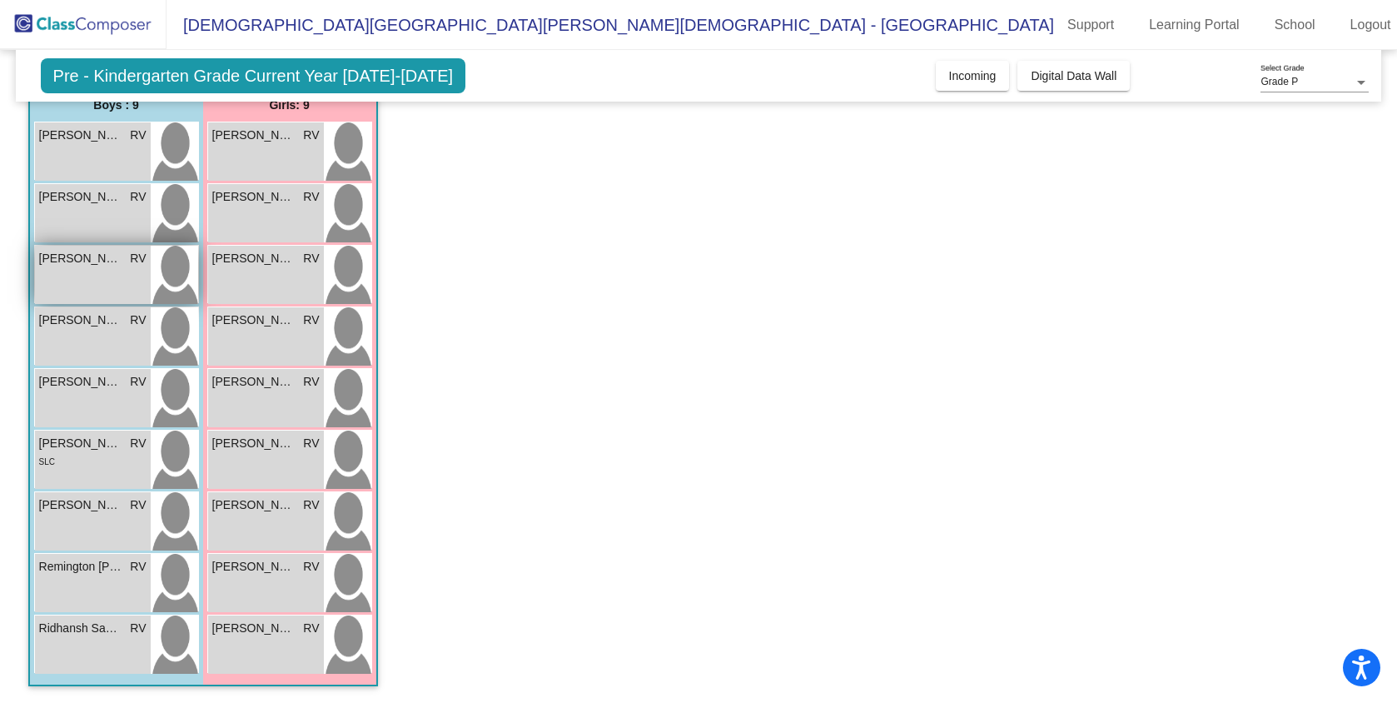
click at [85, 272] on div "[PERSON_NAME] RV lock do_not_disturb_alt" at bounding box center [93, 275] width 116 height 58
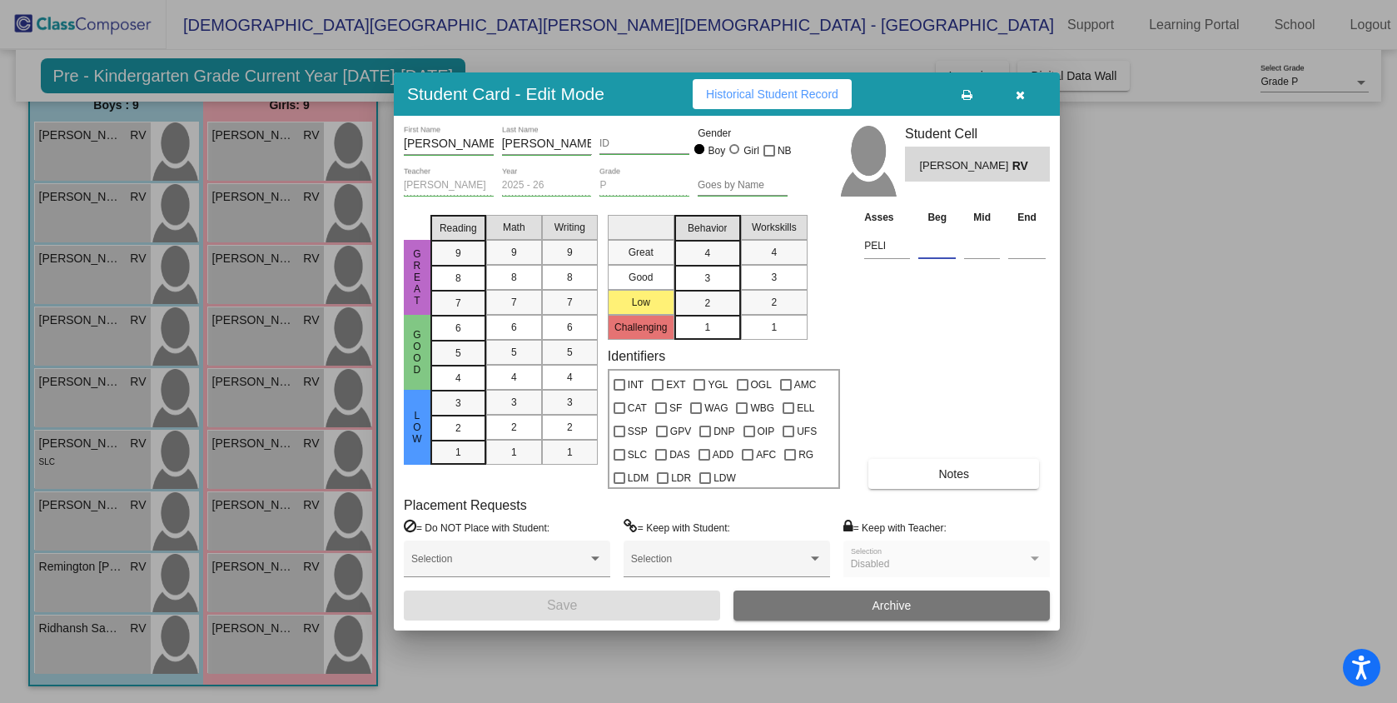
click at [936, 248] on input at bounding box center [937, 245] width 37 height 25
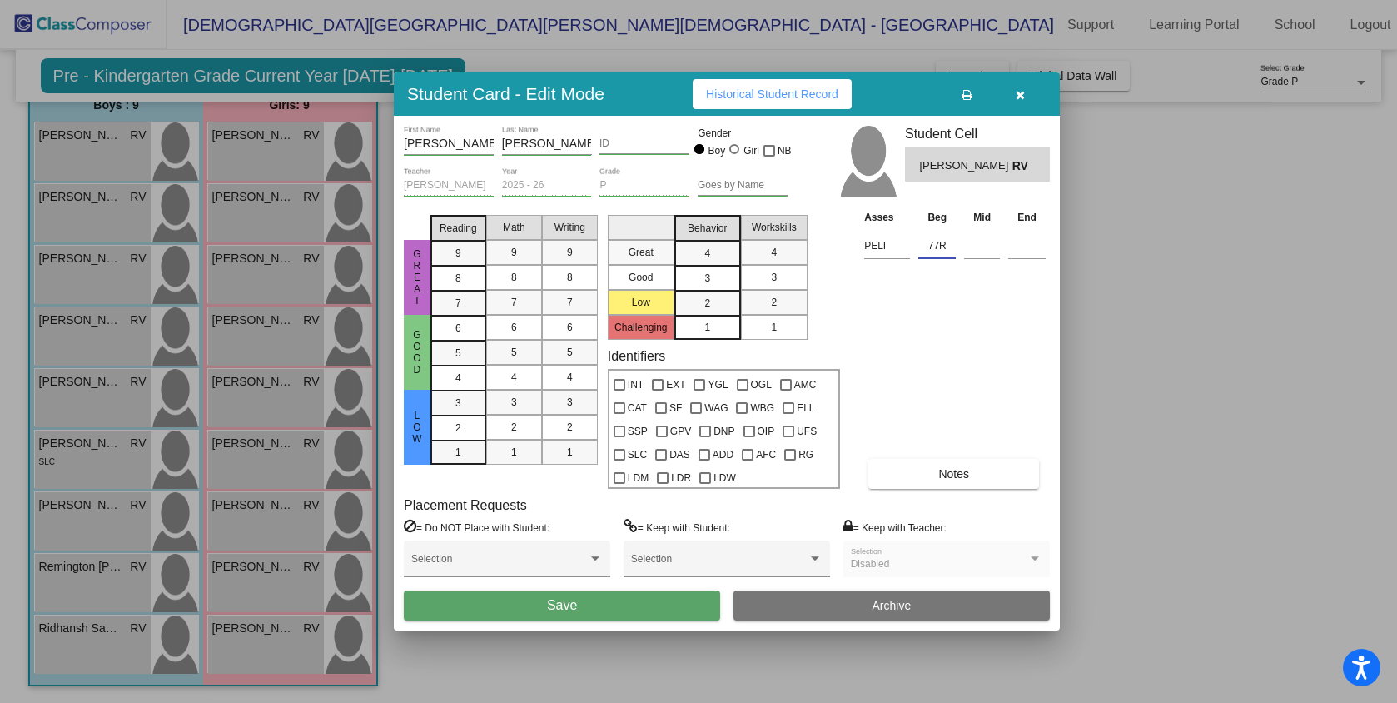
type input "77R"
click at [558, 610] on span "Save" at bounding box center [562, 605] width 30 height 14
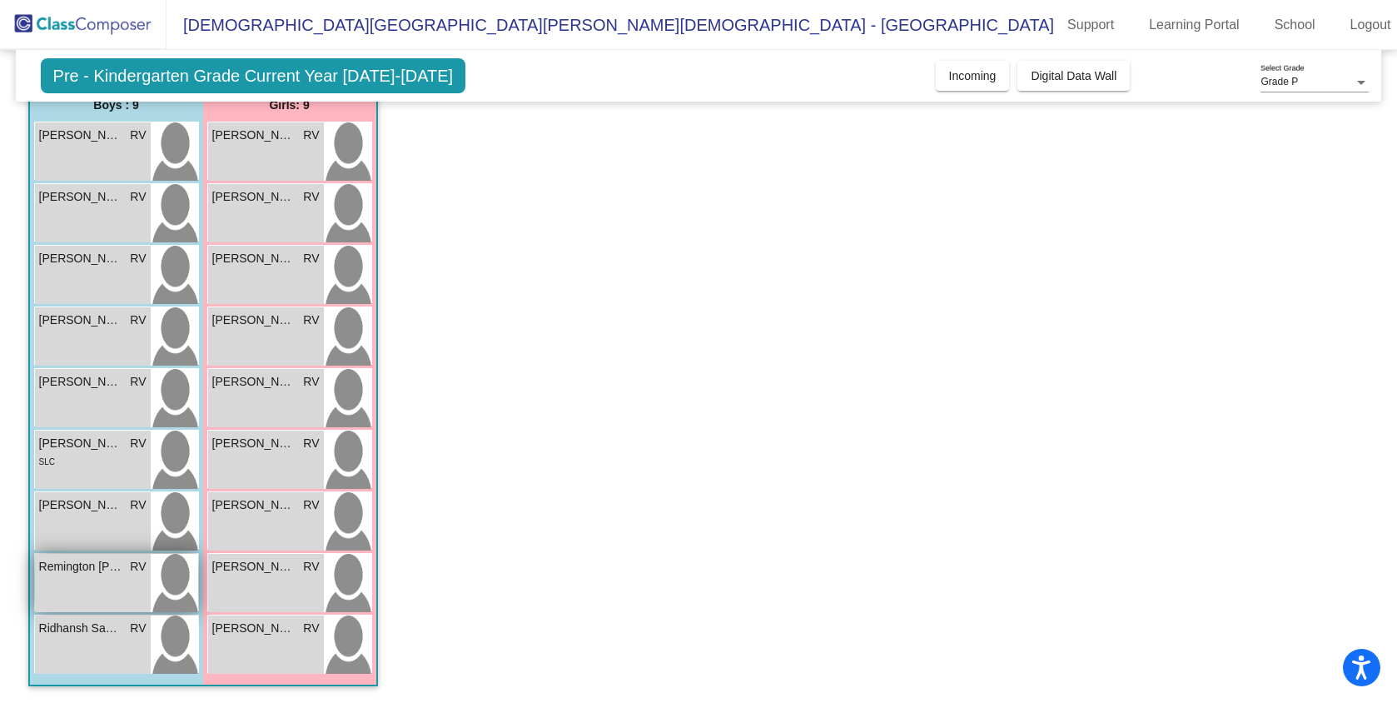
click at [97, 594] on div "Remington [PERSON_NAME] lock do_not_disturb_alt" at bounding box center [93, 583] width 116 height 58
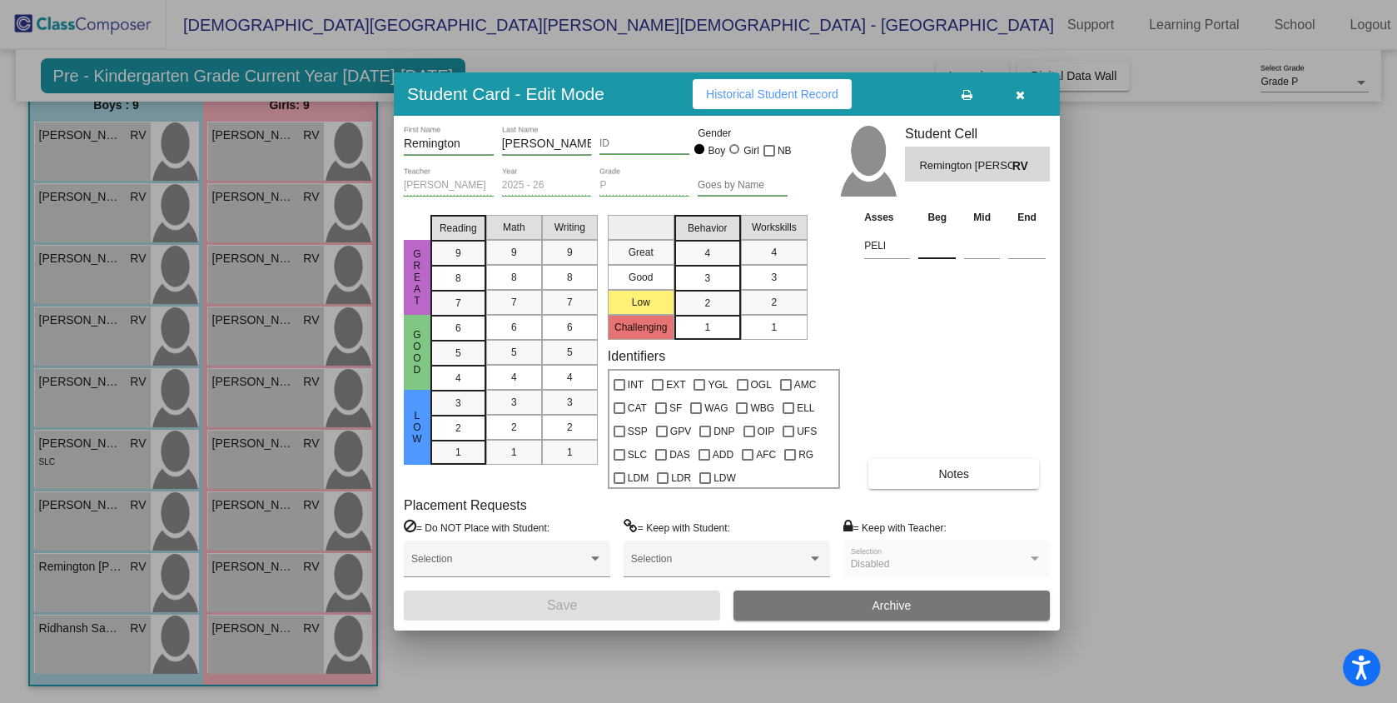
click at [941, 252] on input at bounding box center [937, 245] width 37 height 25
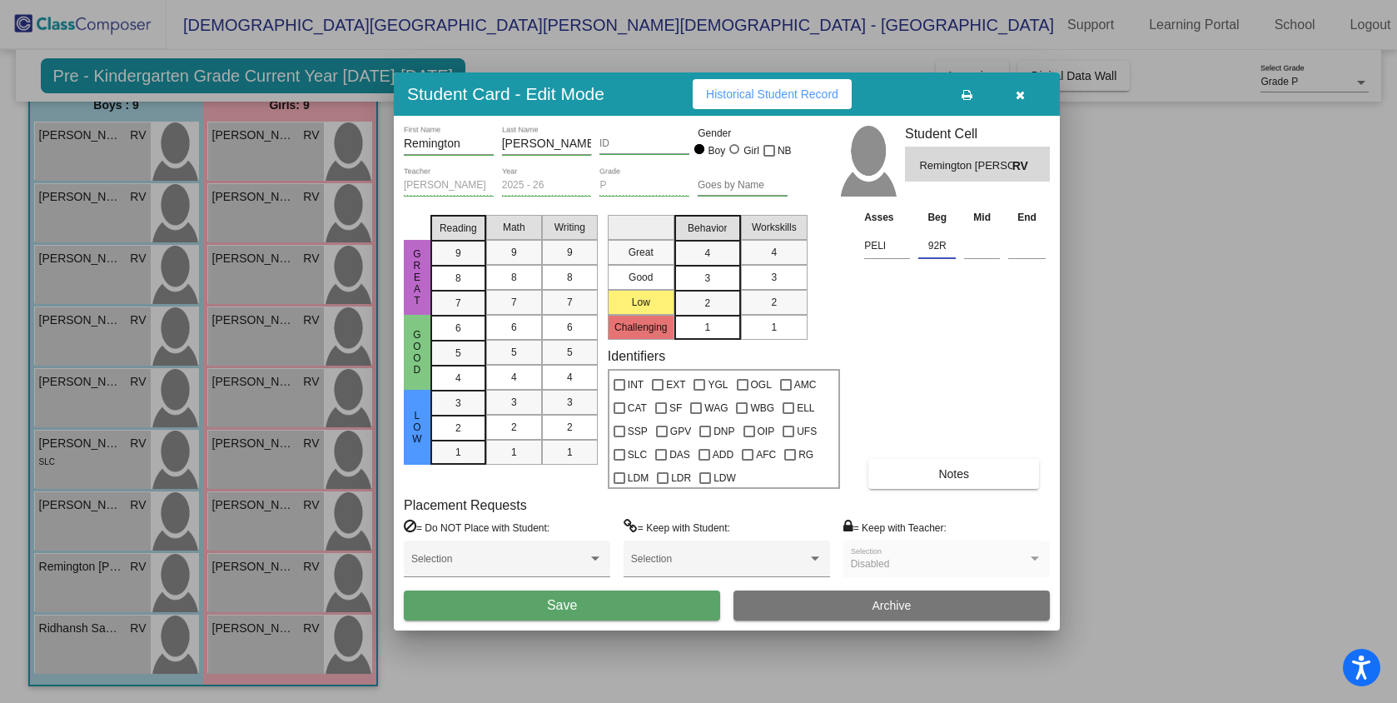
type input "92R"
click at [546, 605] on button "Save" at bounding box center [562, 605] width 316 height 30
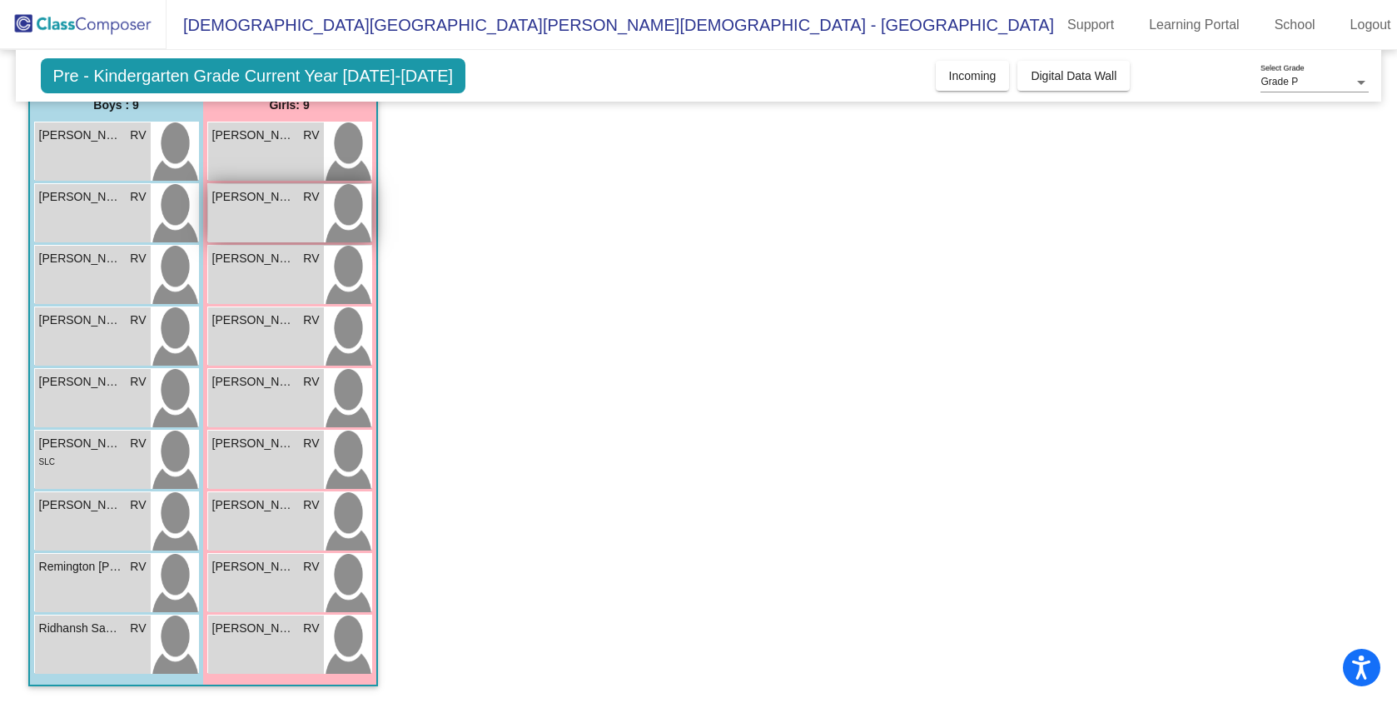
click at [263, 202] on span "[PERSON_NAME]" at bounding box center [253, 196] width 83 height 17
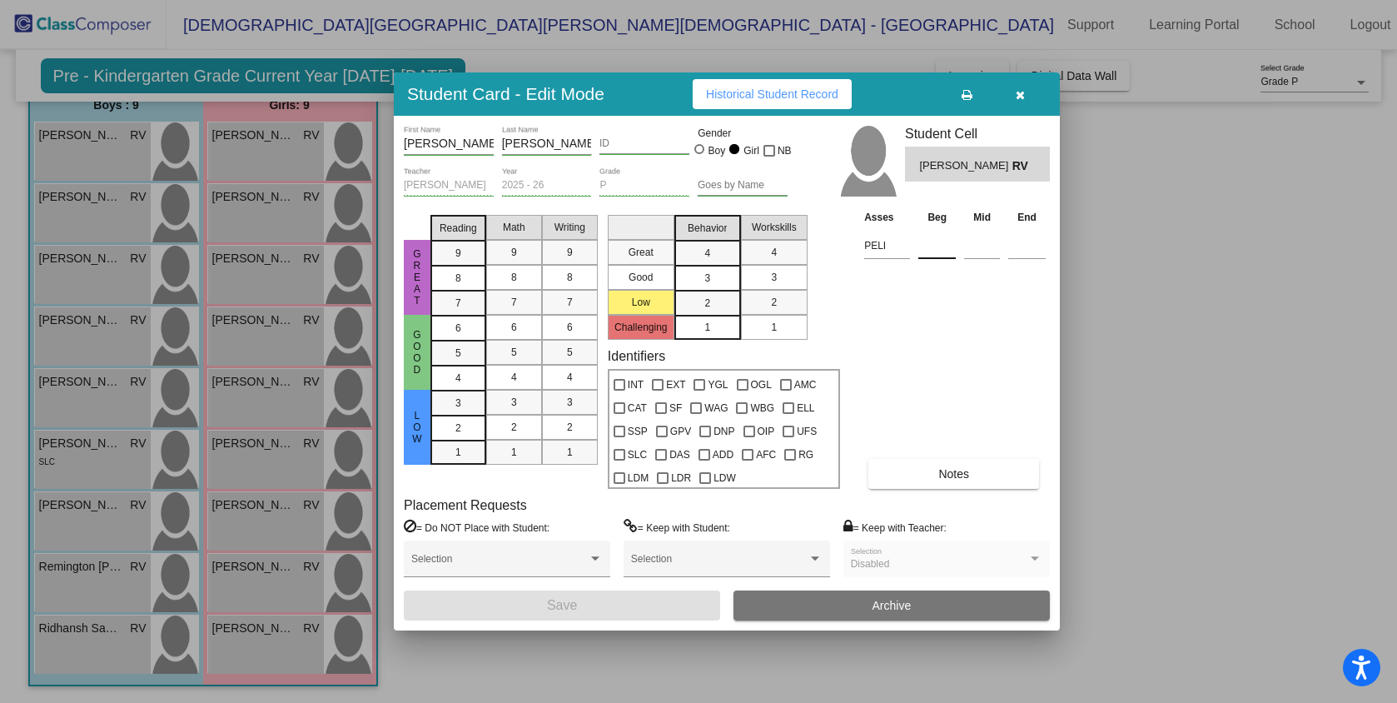
click at [929, 253] on input at bounding box center [937, 245] width 37 height 25
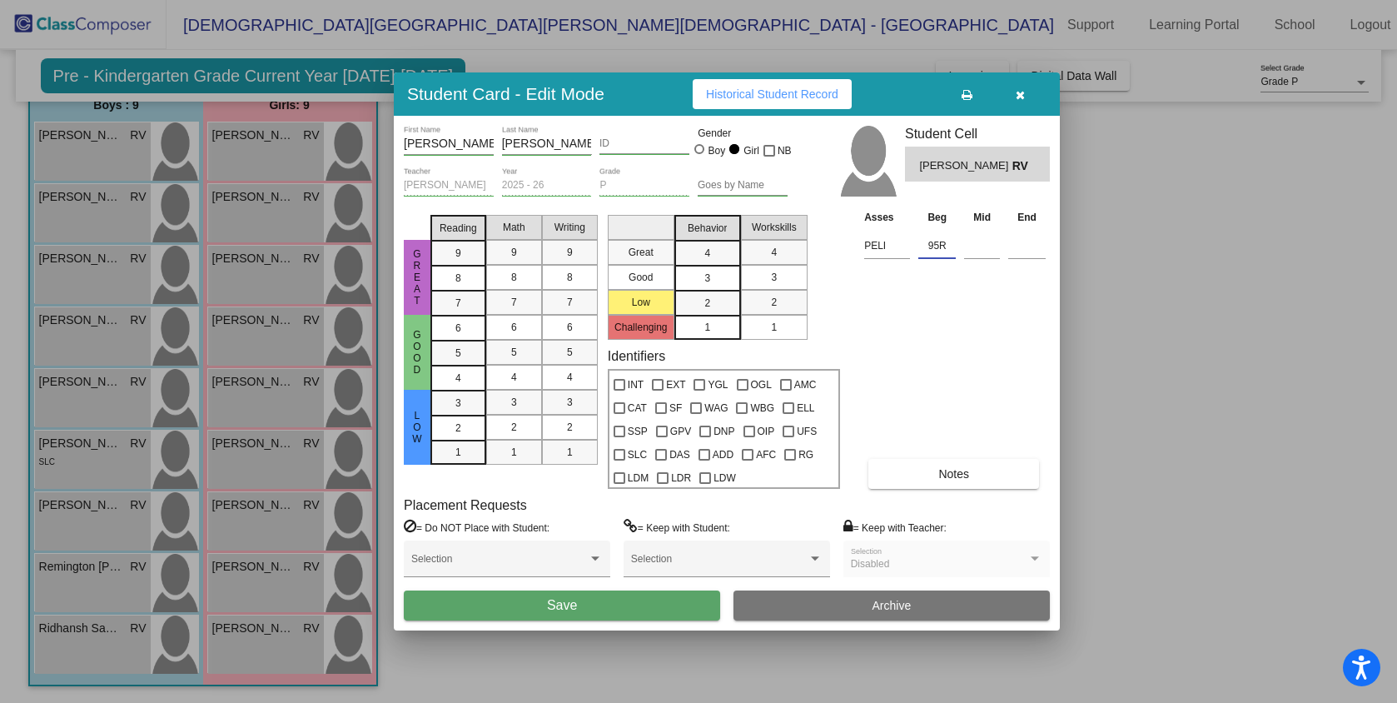
type input "95R"
click at [573, 608] on span "Save" at bounding box center [562, 605] width 30 height 14
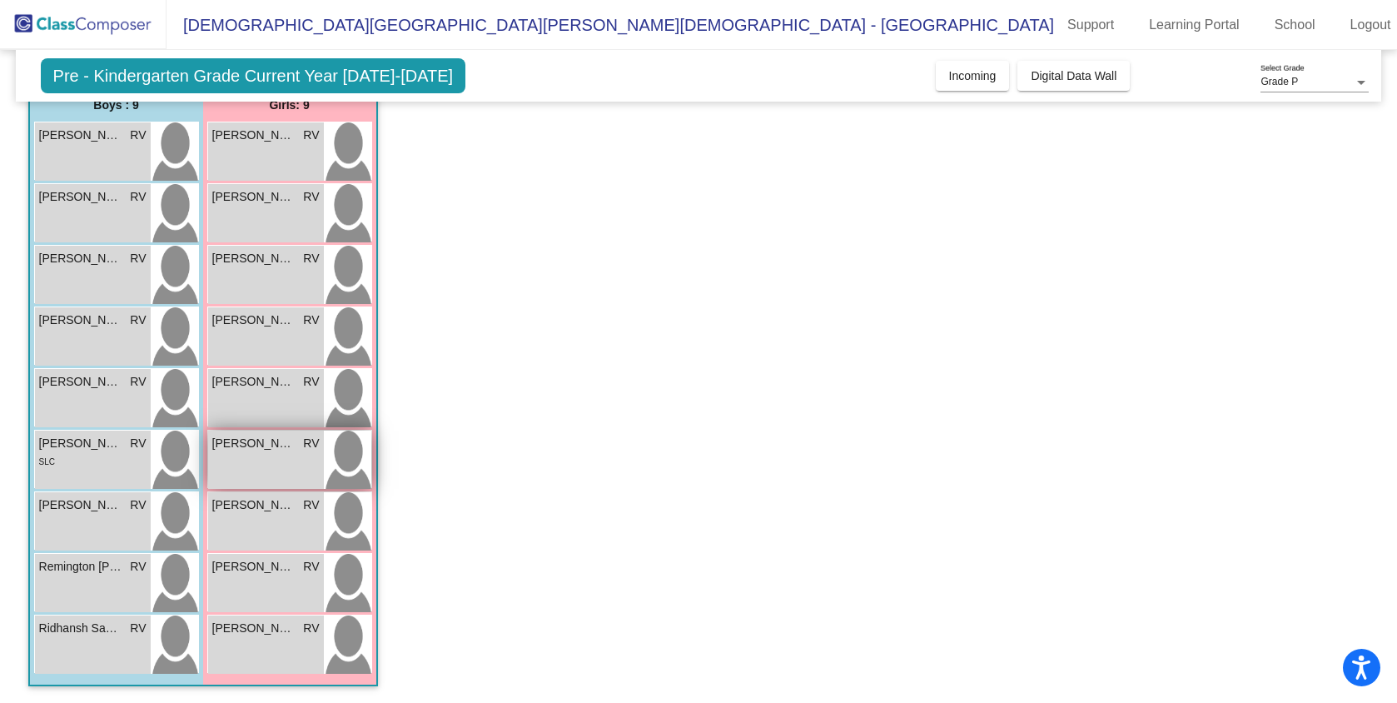
click at [275, 450] on span "[PERSON_NAME]" at bounding box center [253, 443] width 83 height 17
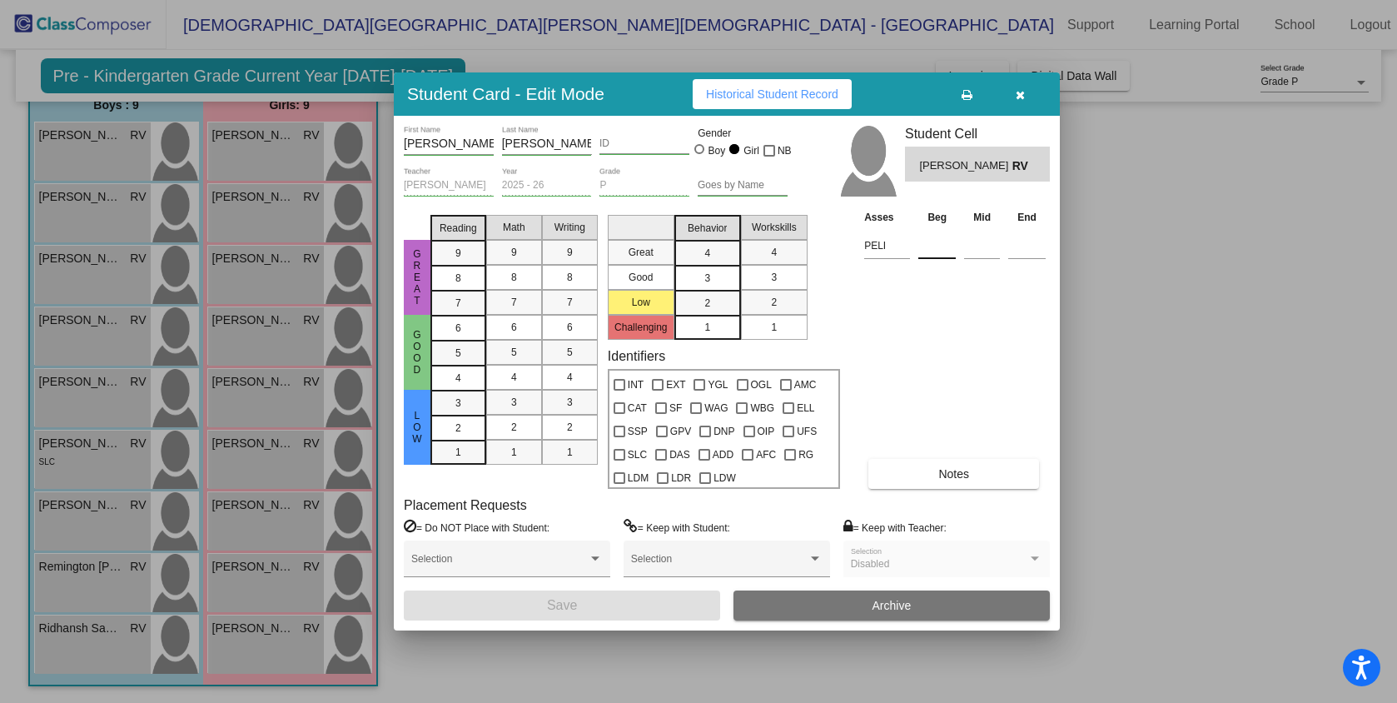
click at [933, 248] on input at bounding box center [937, 245] width 37 height 25
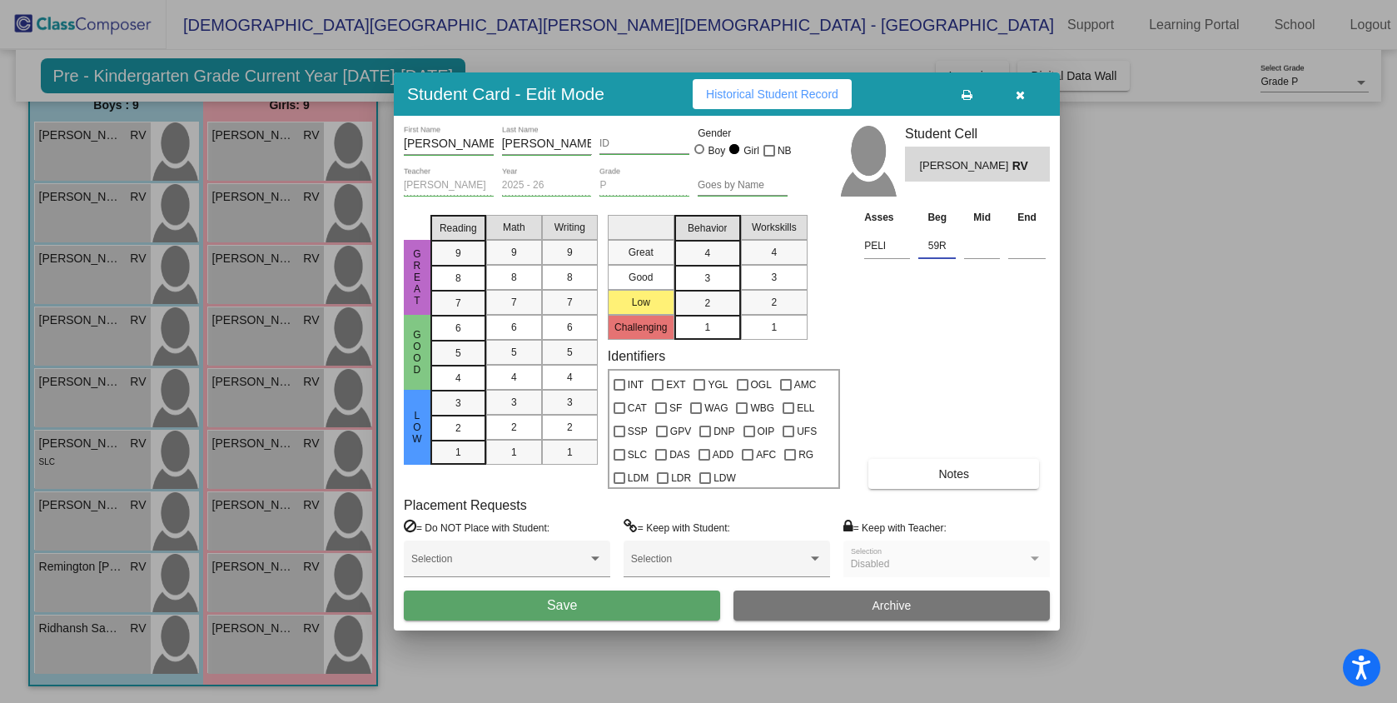
type input "59R"
click at [628, 617] on button "Save" at bounding box center [562, 605] width 316 height 30
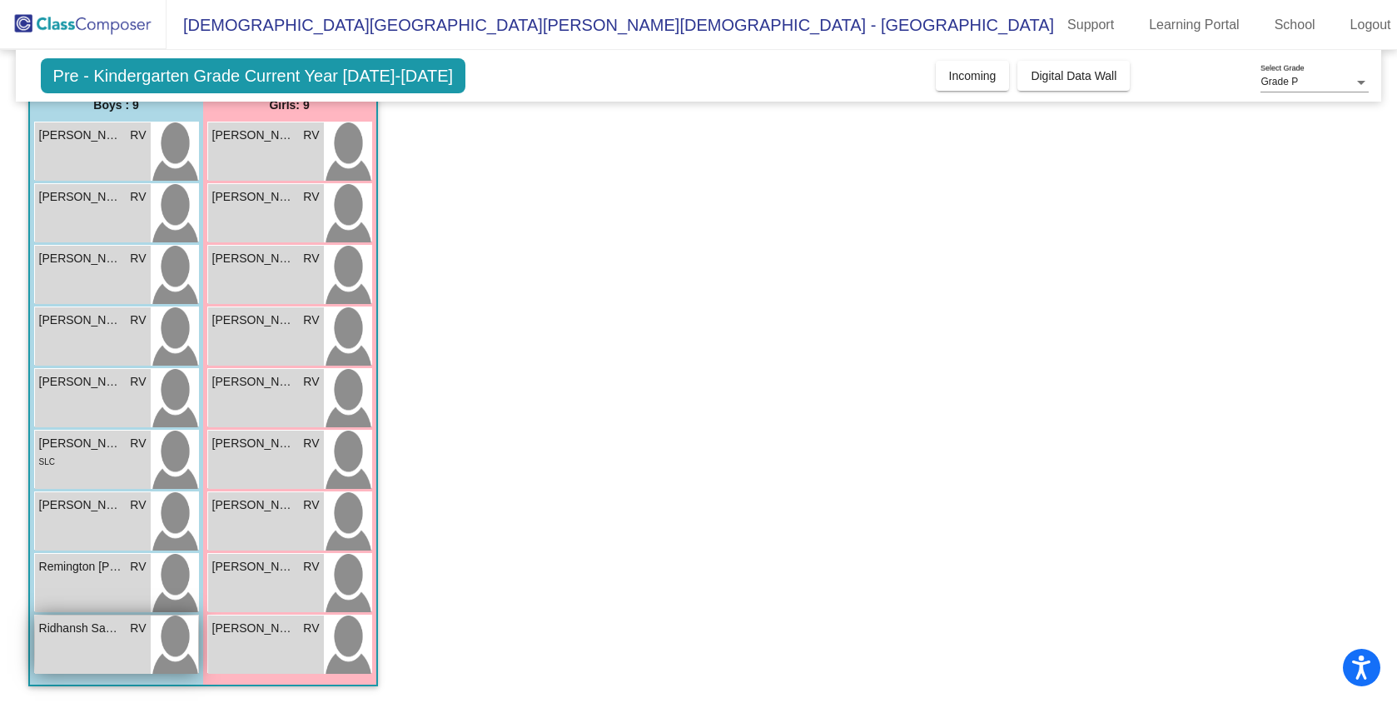
click at [97, 630] on span "Ridhansh Sangoju" at bounding box center [80, 628] width 83 height 17
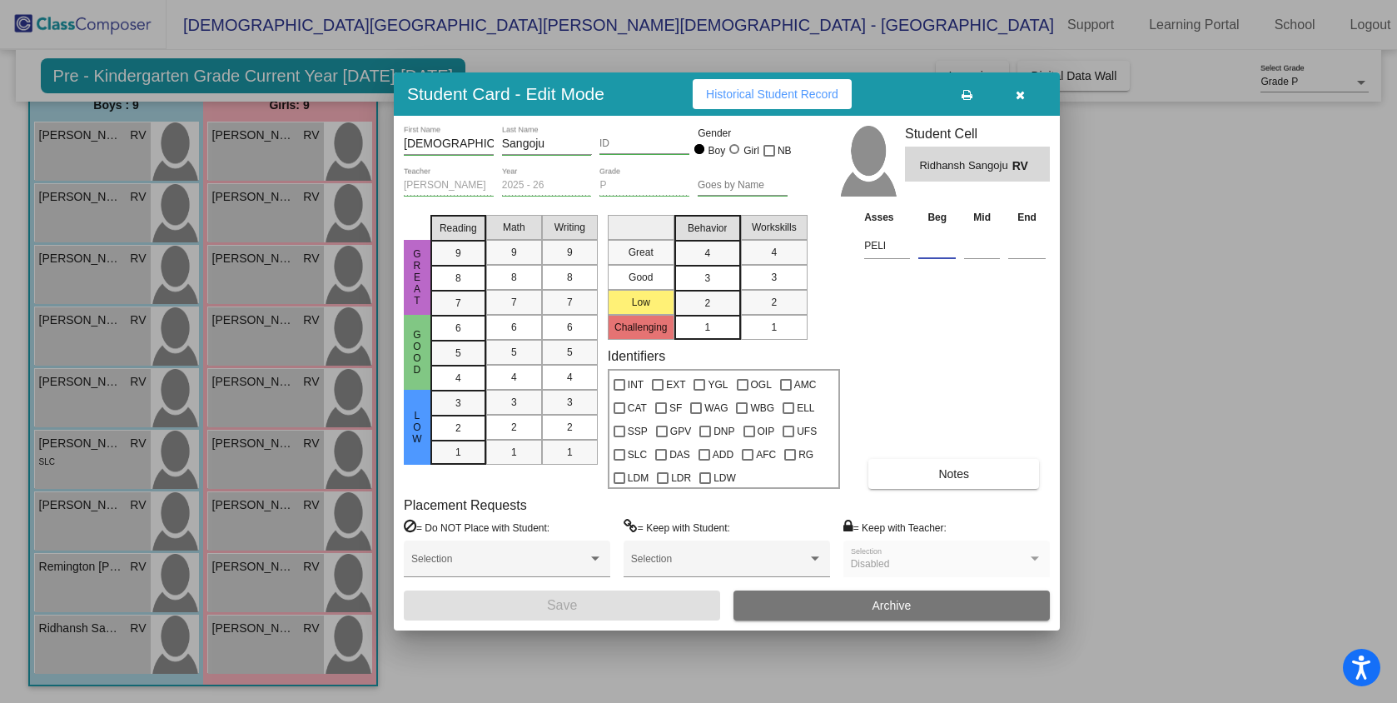
click at [929, 249] on input at bounding box center [937, 245] width 37 height 25
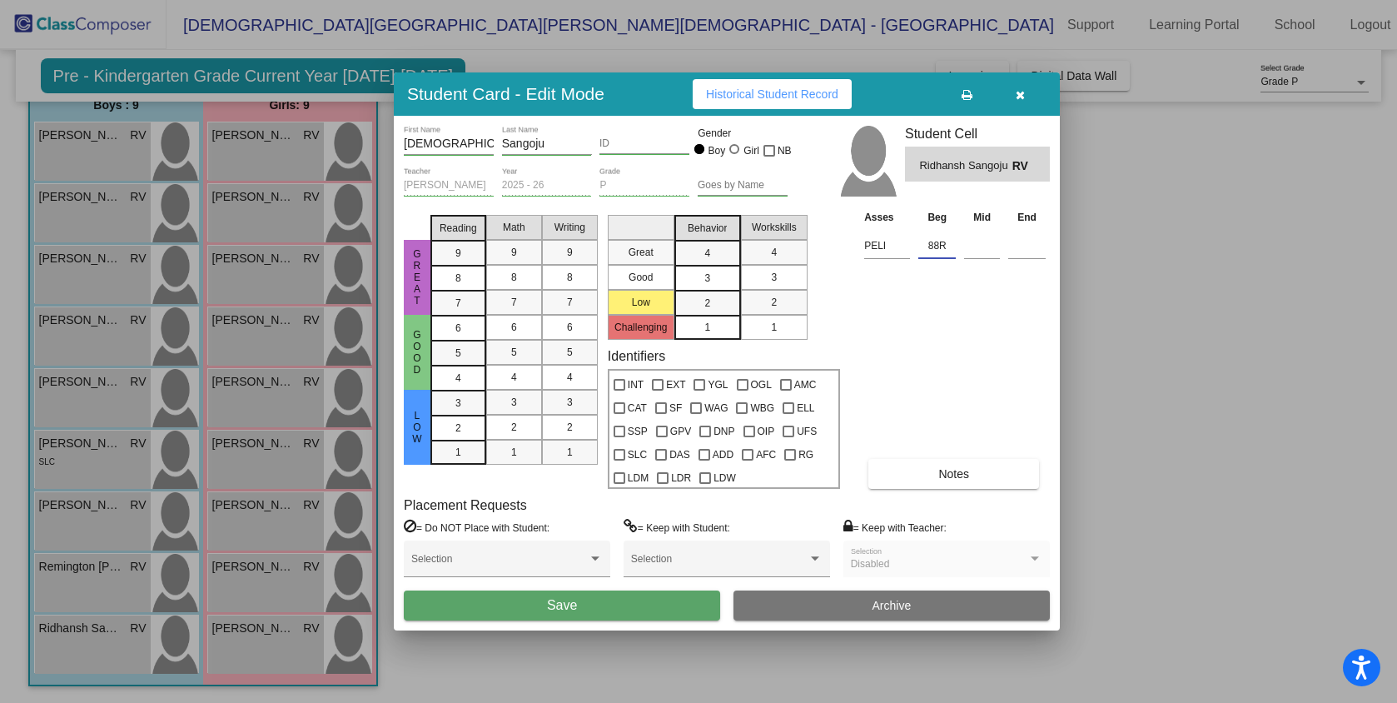
type input "88R"
click at [540, 605] on button "Save" at bounding box center [562, 605] width 316 height 30
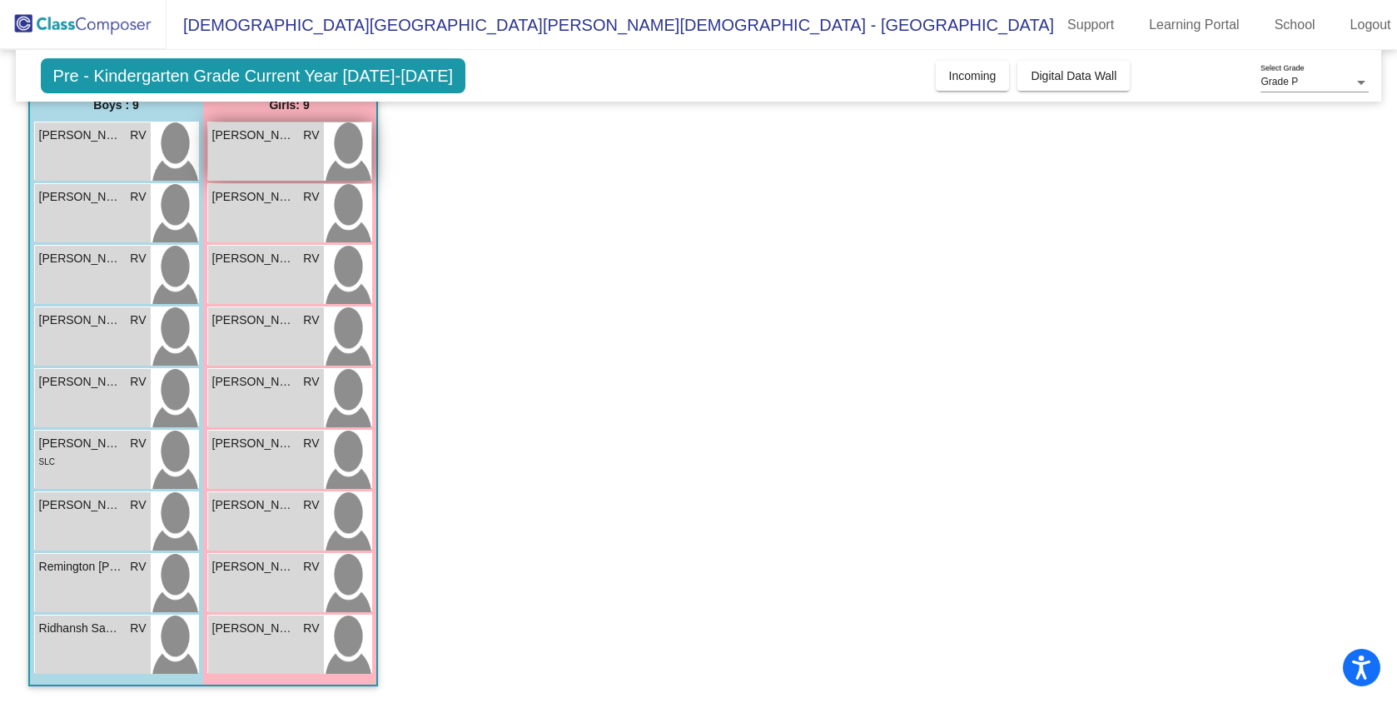
click at [254, 148] on div "[PERSON_NAME] RV lock do_not_disturb_alt" at bounding box center [266, 151] width 116 height 58
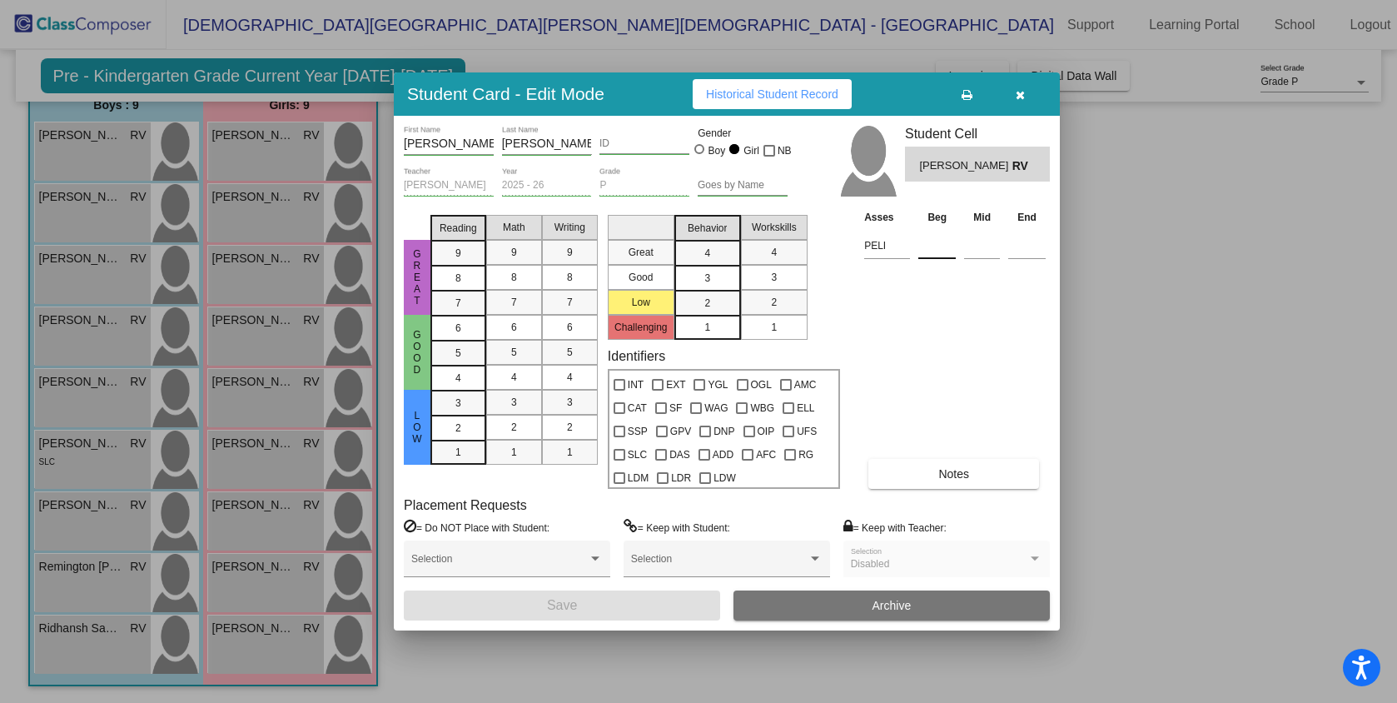
click at [938, 252] on input at bounding box center [937, 245] width 37 height 25
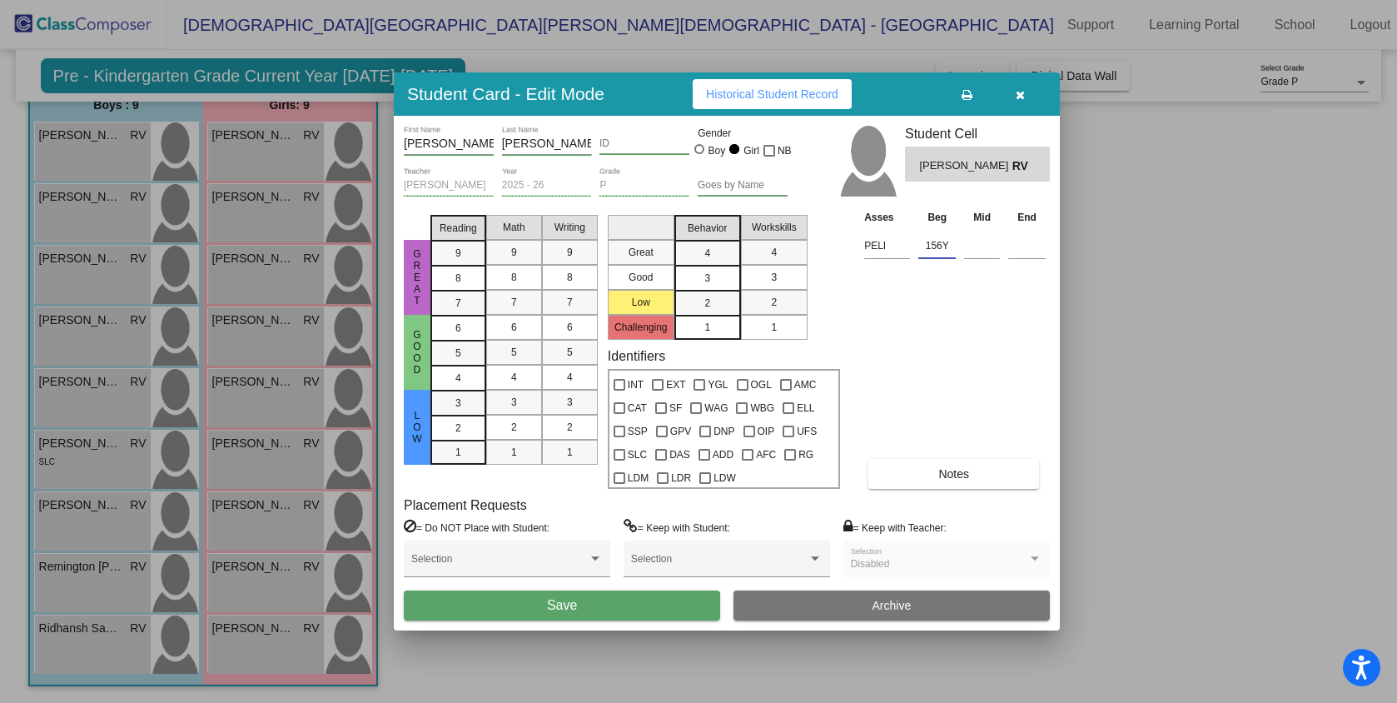
type input "156Y"
click at [562, 600] on span "Save" at bounding box center [562, 605] width 30 height 14
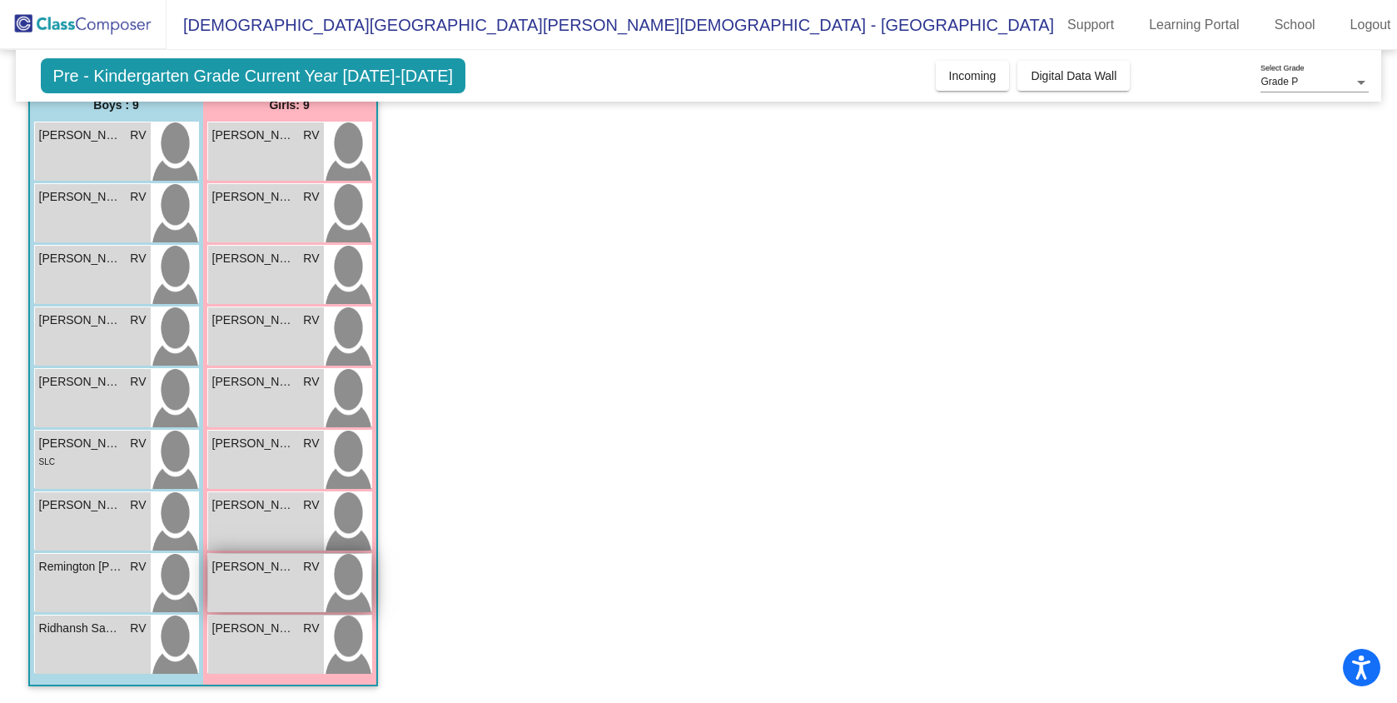
click at [277, 591] on div "[PERSON_NAME] RV lock do_not_disturb_alt" at bounding box center [266, 583] width 116 height 58
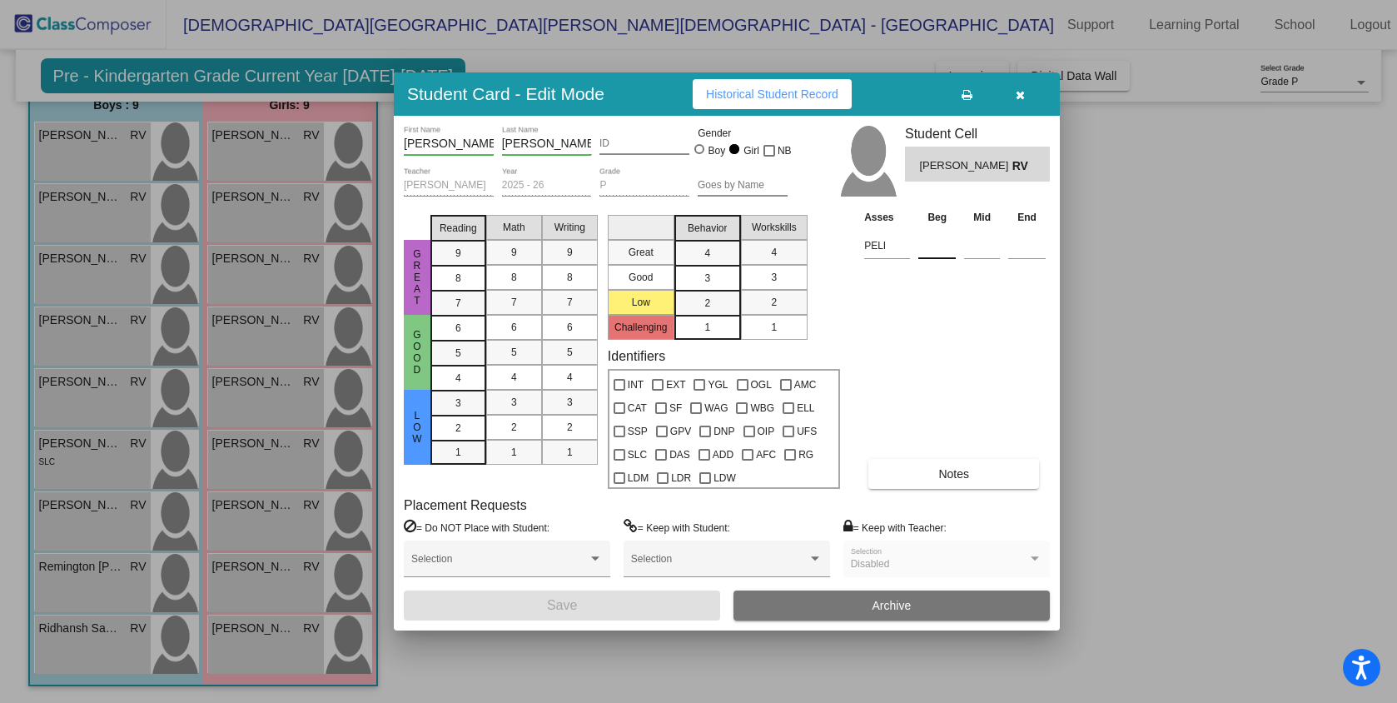
click at [935, 254] on input at bounding box center [937, 245] width 37 height 25
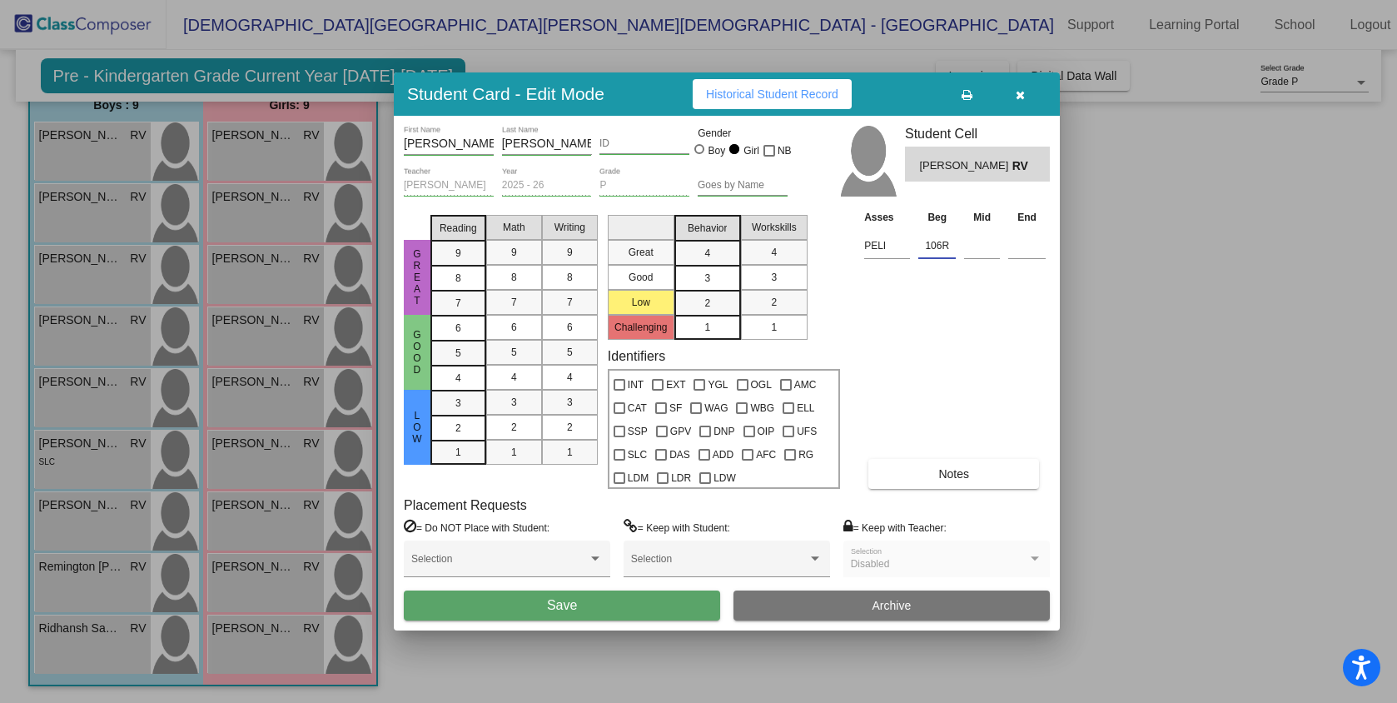
type input "106R"
click at [610, 615] on button "Save" at bounding box center [562, 605] width 316 height 30
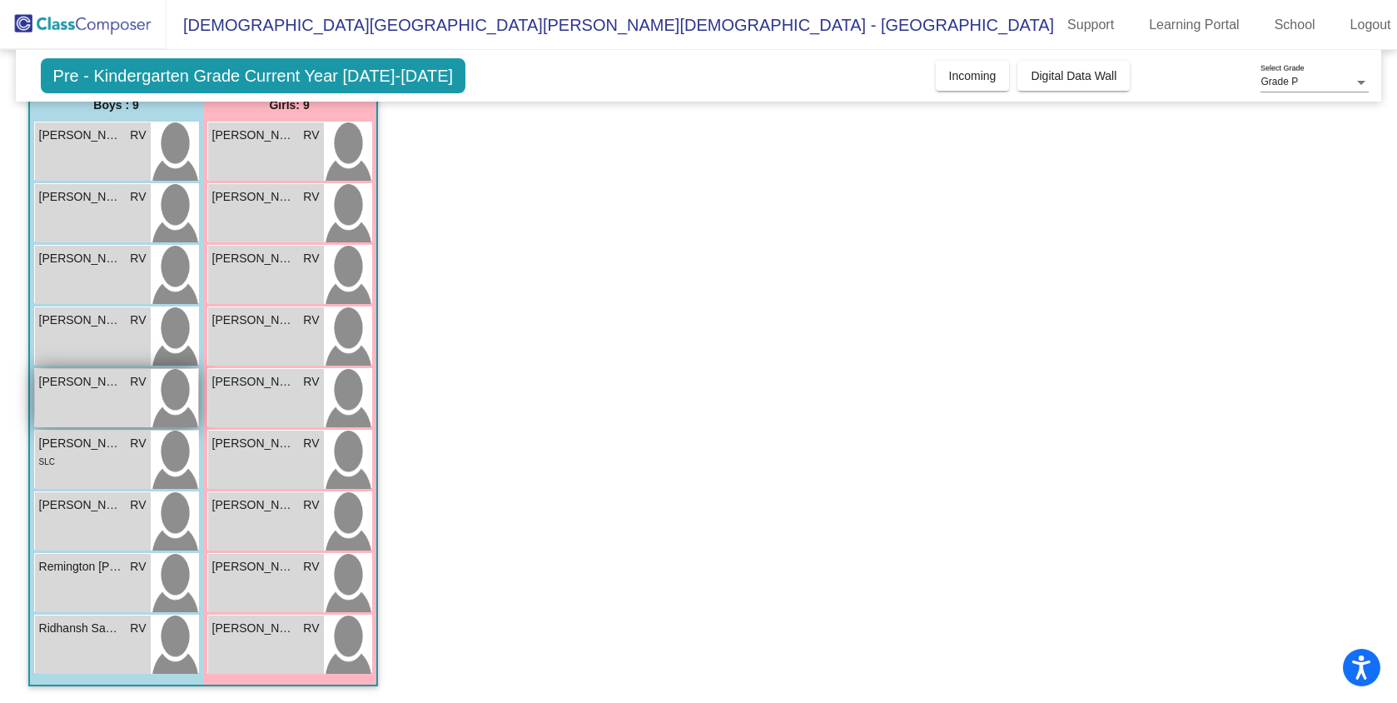
click at [114, 402] on div "[PERSON_NAME] RV lock do_not_disturb_alt" at bounding box center [93, 398] width 116 height 58
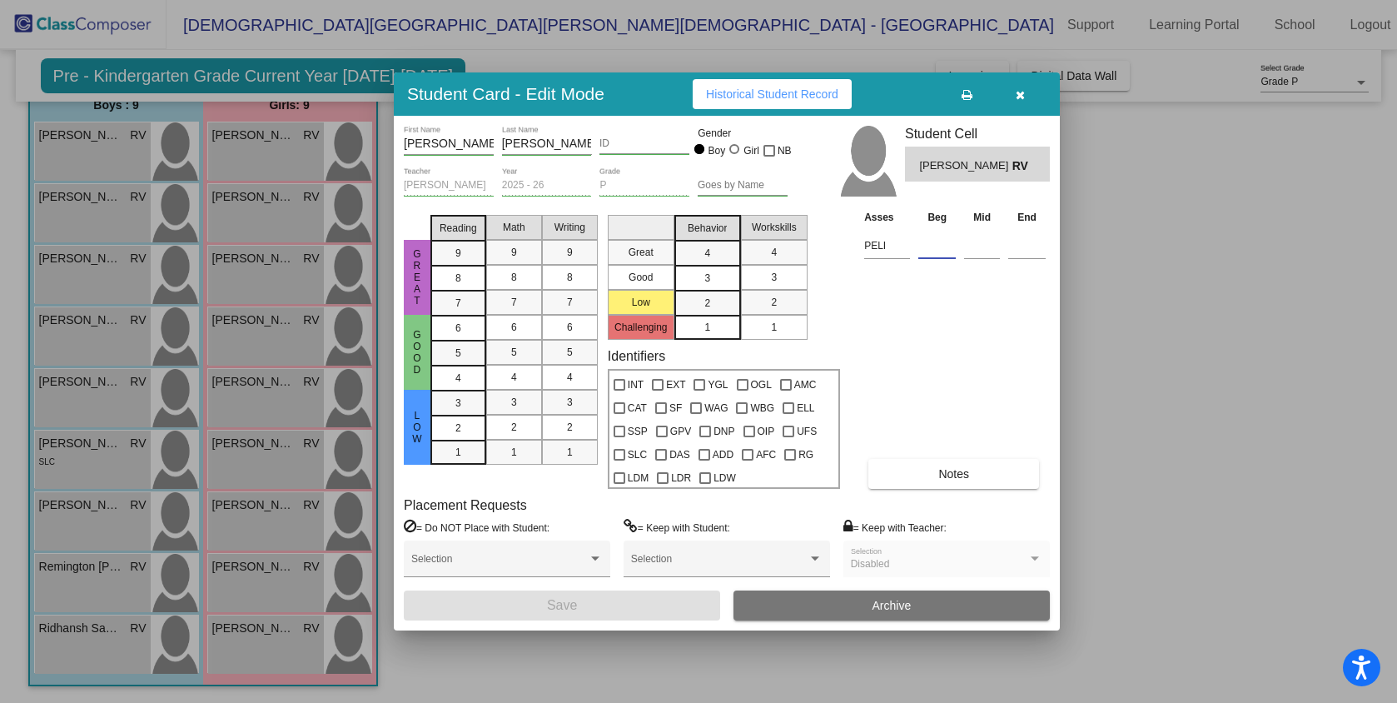
click at [944, 255] on input at bounding box center [937, 245] width 37 height 25
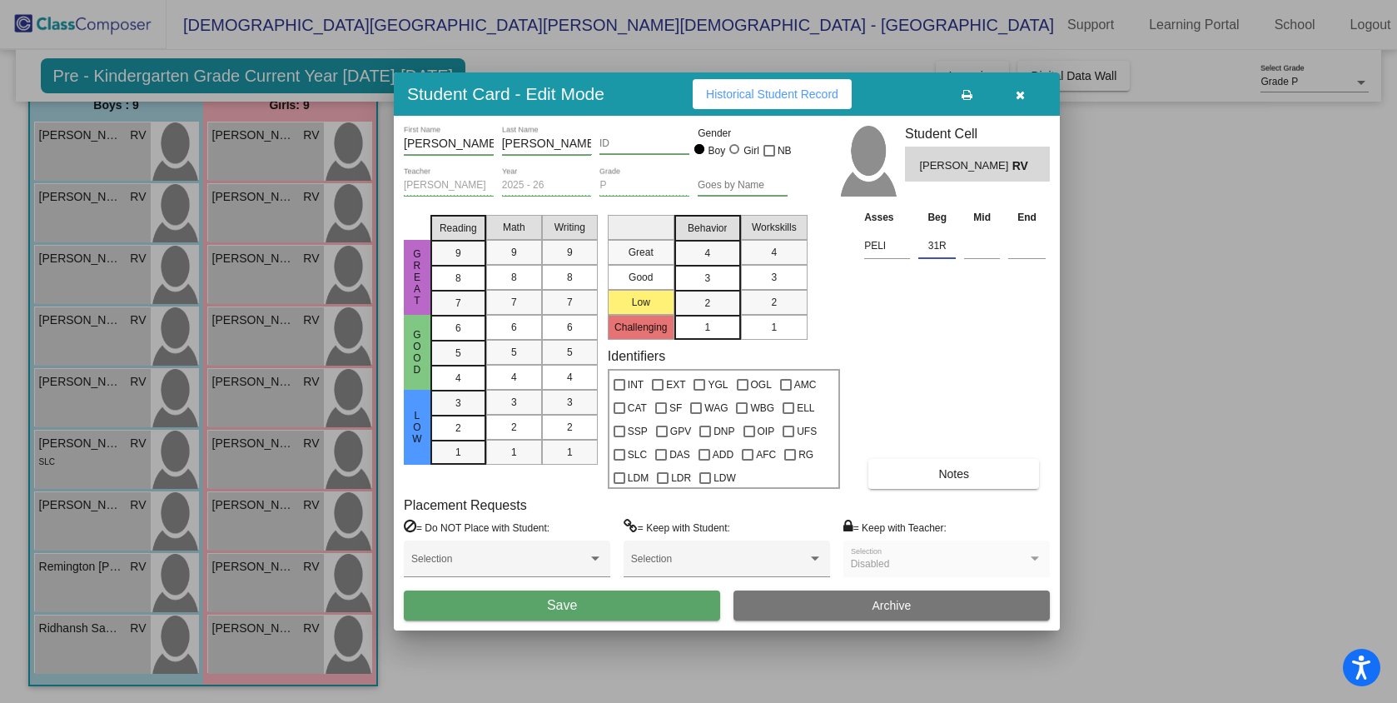
type input "31R"
click at [565, 600] on span "Save" at bounding box center [562, 605] width 30 height 14
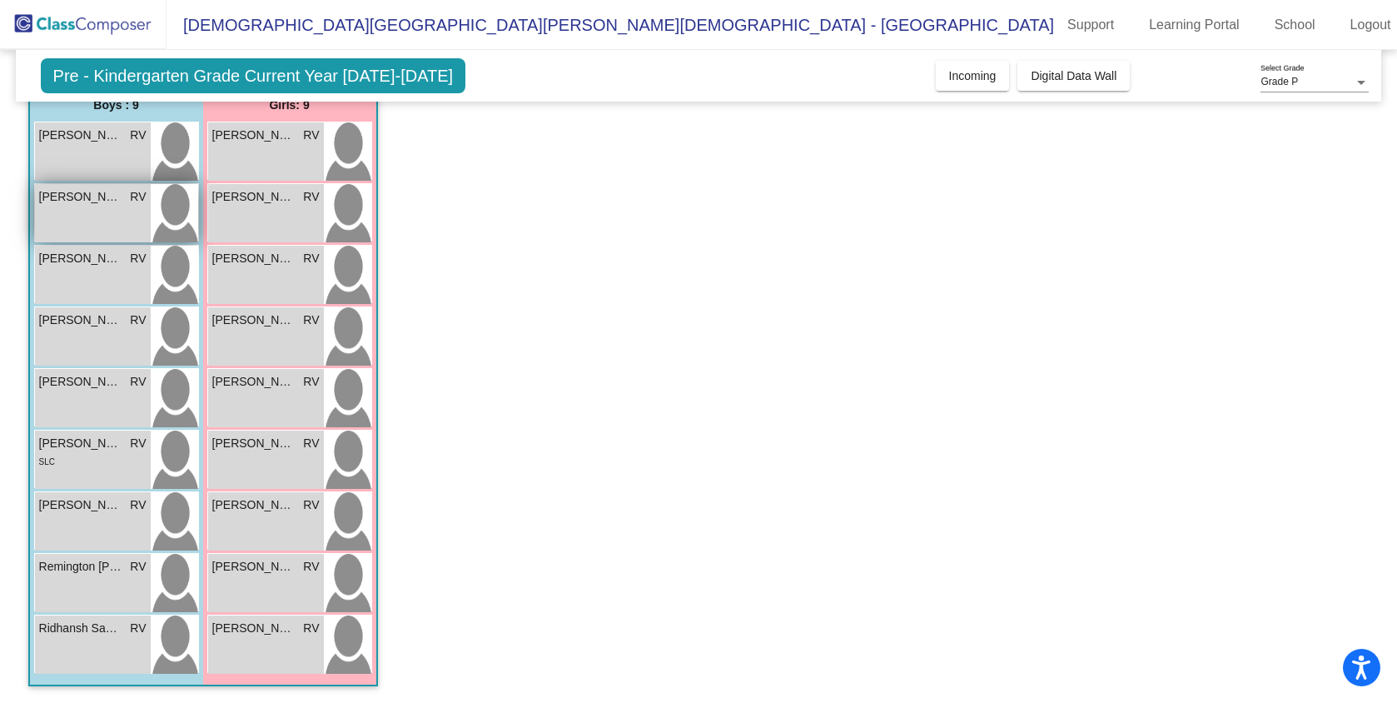
click at [99, 230] on div "[PERSON_NAME] RV lock do_not_disturb_alt" at bounding box center [93, 213] width 116 height 58
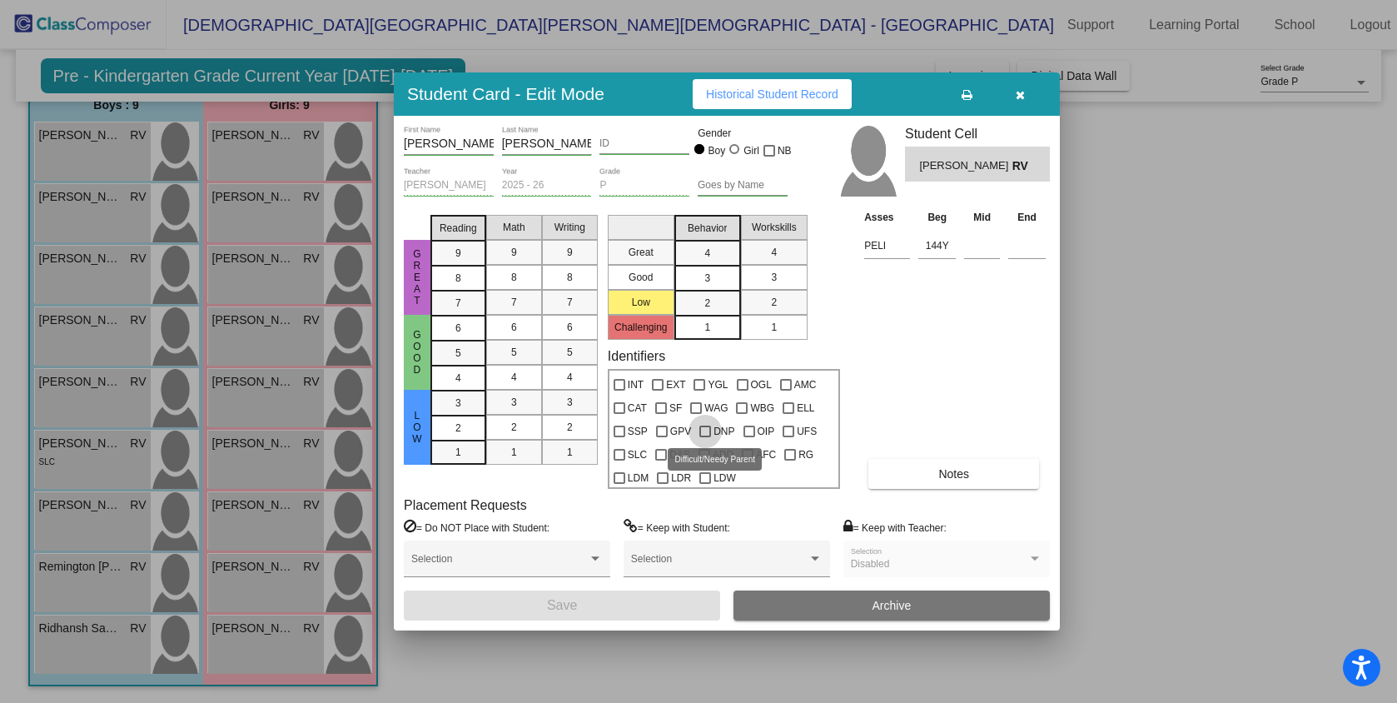
click at [705, 431] on div at bounding box center [705, 432] width 12 height 12
click at [705, 437] on input "DNP" at bounding box center [704, 437] width 1 height 1
checkbox input "true"
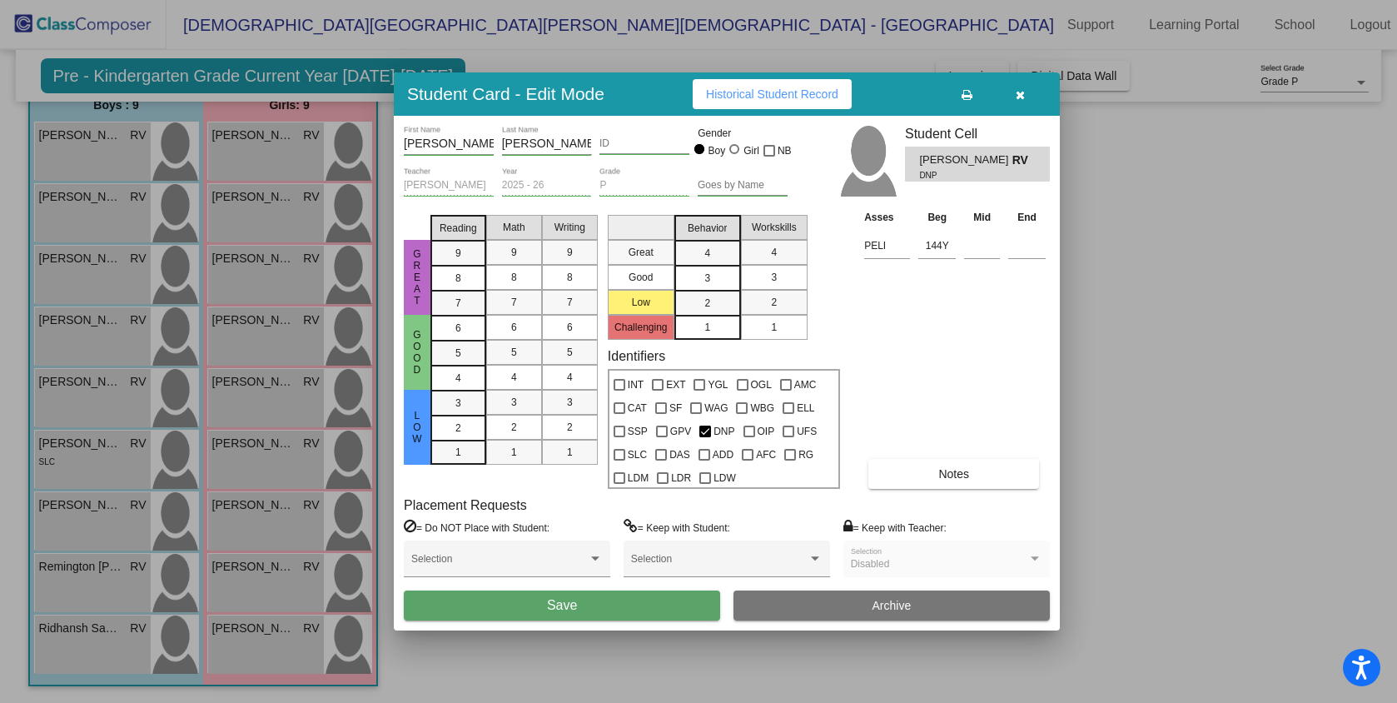
click at [556, 608] on span "Save" at bounding box center [562, 605] width 30 height 14
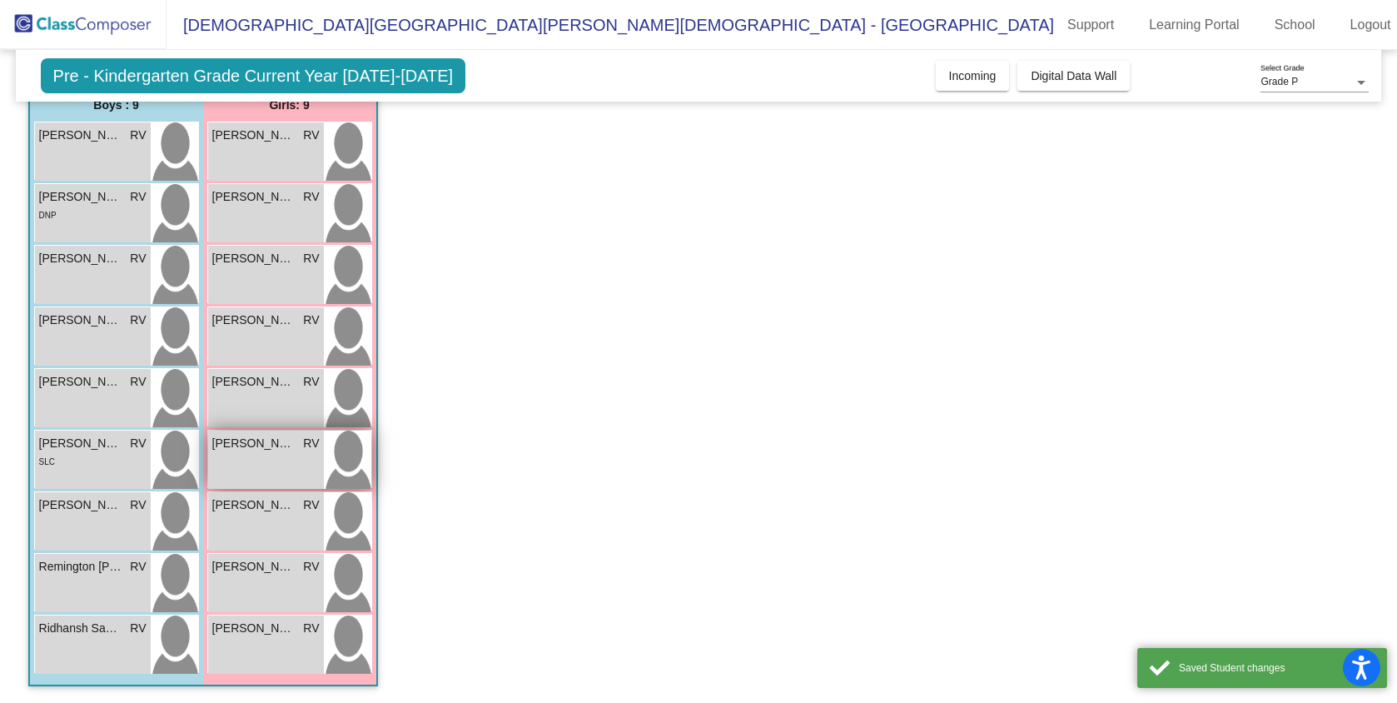
click at [263, 454] on div "[PERSON_NAME] RV lock do_not_disturb_alt" at bounding box center [266, 460] width 116 height 58
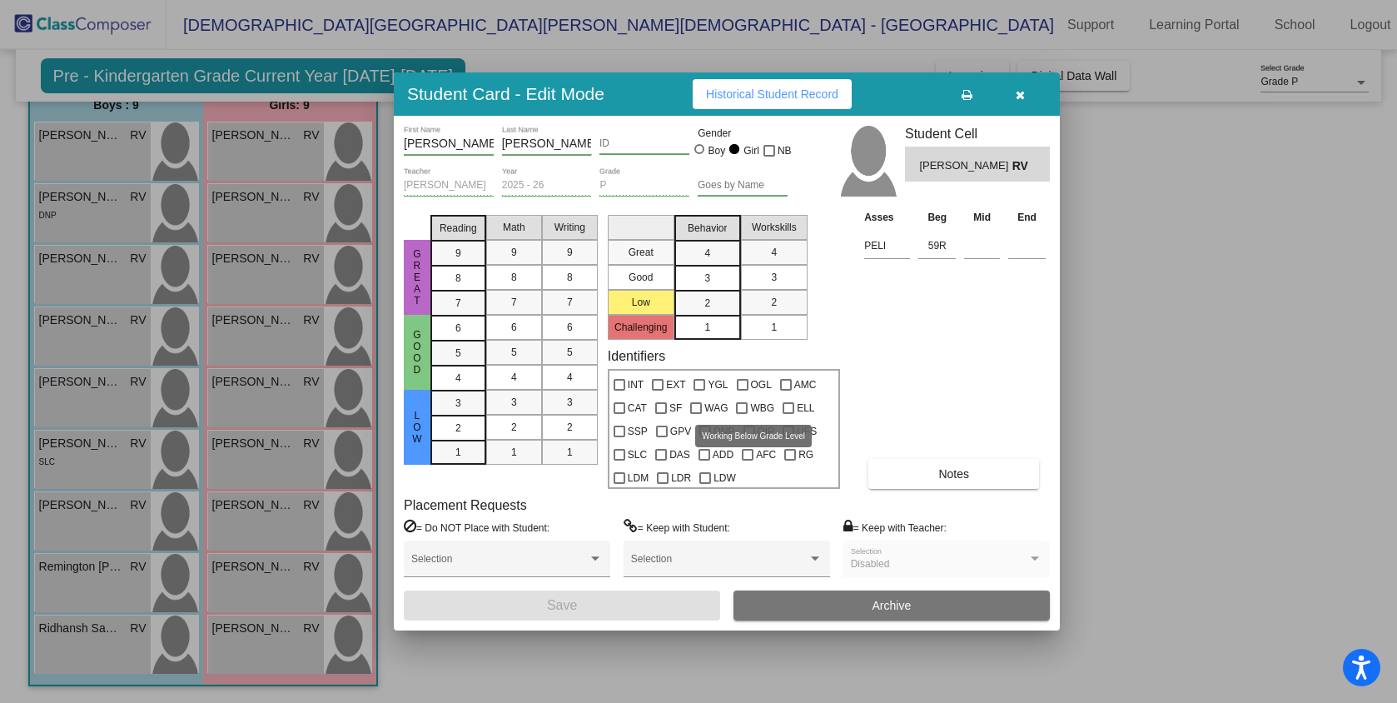
click at [741, 409] on div at bounding box center [742, 408] width 12 height 12
click at [741, 414] on input "WBG" at bounding box center [741, 414] width 1 height 1
checkbox input "true"
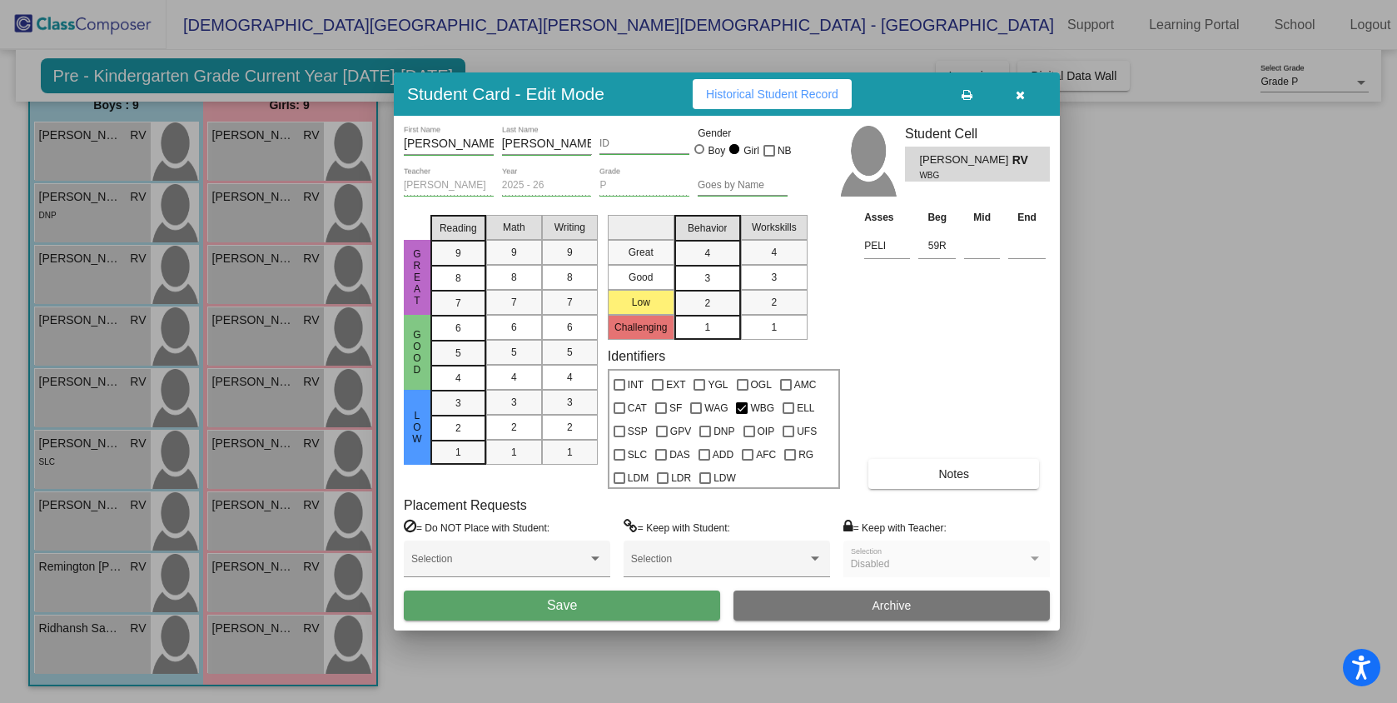
click at [635, 600] on button "Save" at bounding box center [562, 605] width 316 height 30
